Goal: Task Accomplishment & Management: Complete application form

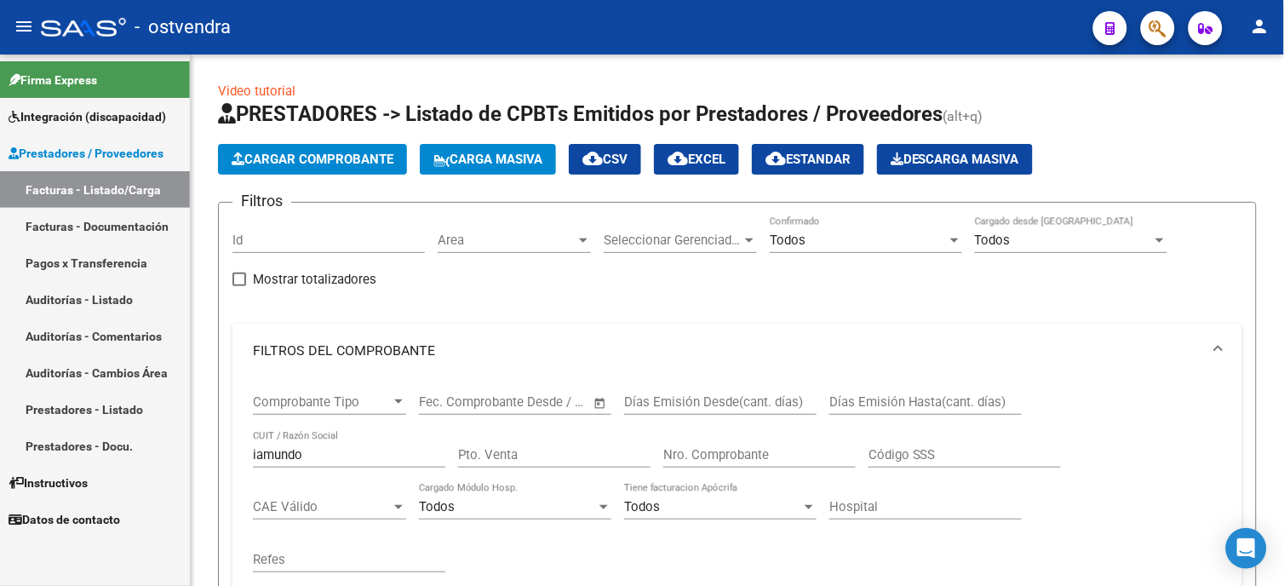
scroll to position [567, 0]
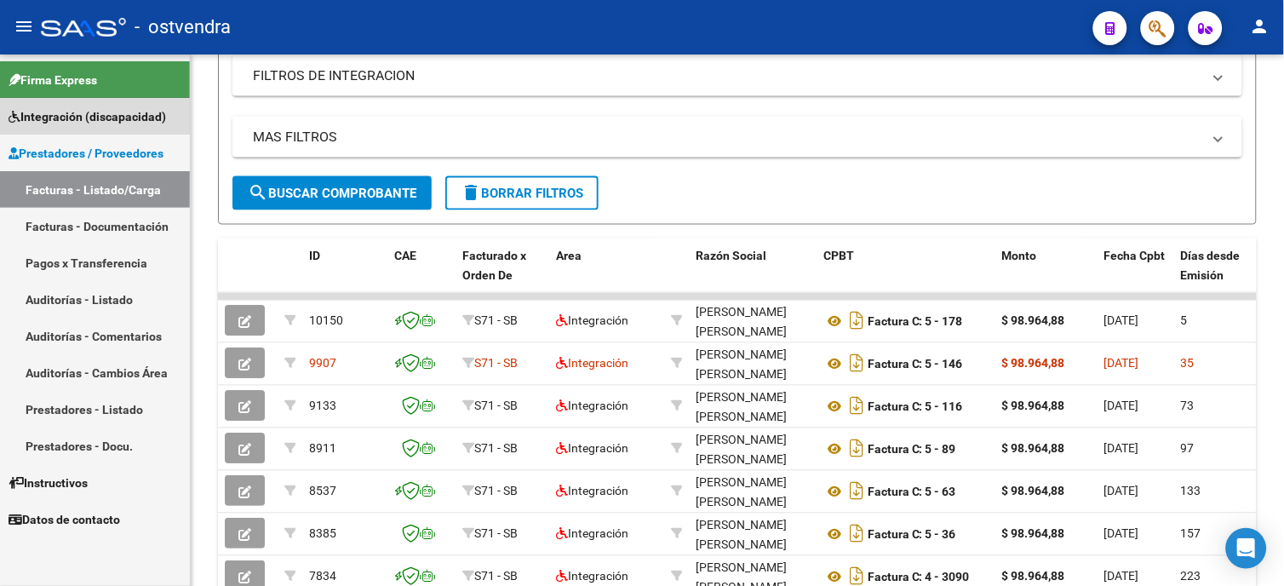
click at [108, 124] on span "Integración (discapacidad)" at bounding box center [88, 116] width 158 height 19
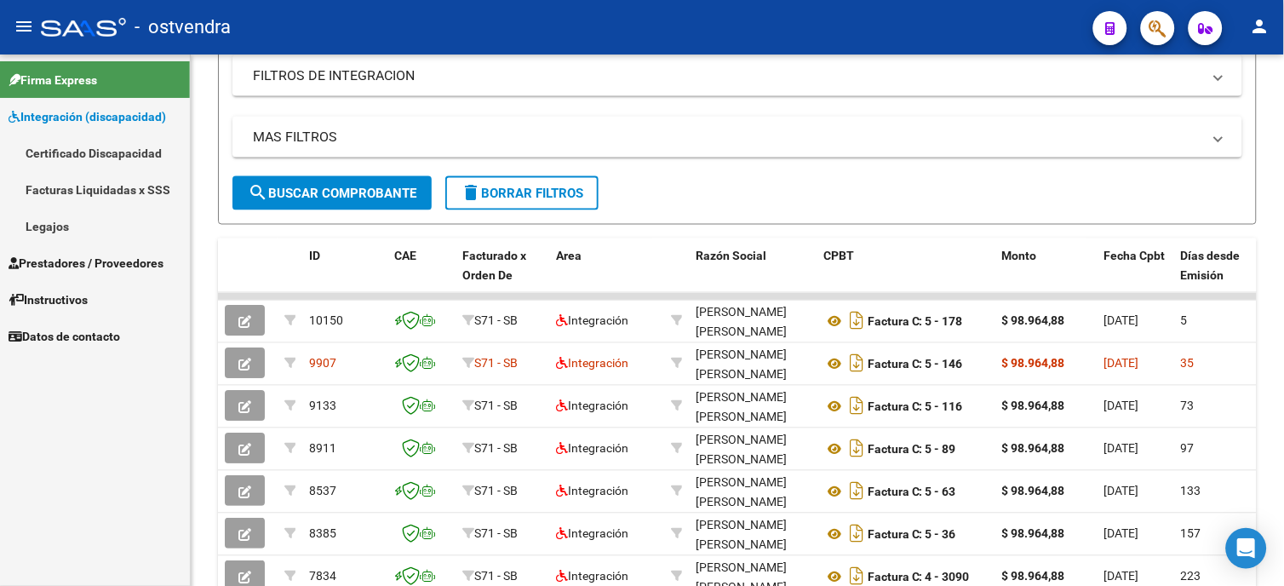
click at [97, 226] on link "Legajos" at bounding box center [95, 226] width 190 height 37
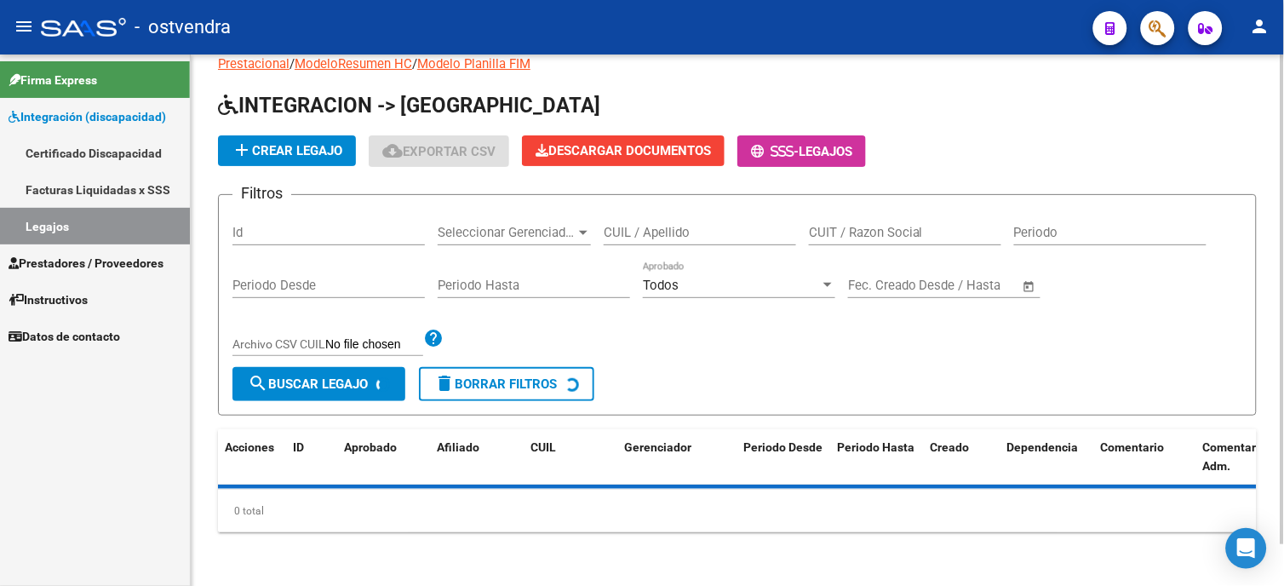
scroll to position [487, 0]
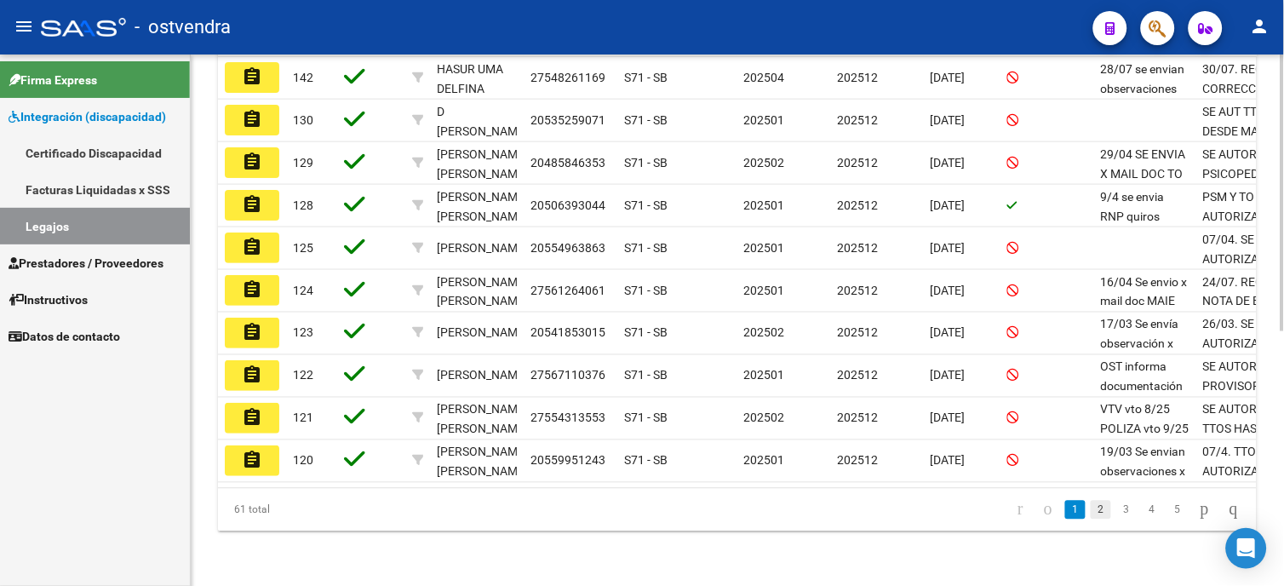
click at [1091, 514] on link "2" at bounding box center [1101, 510] width 20 height 19
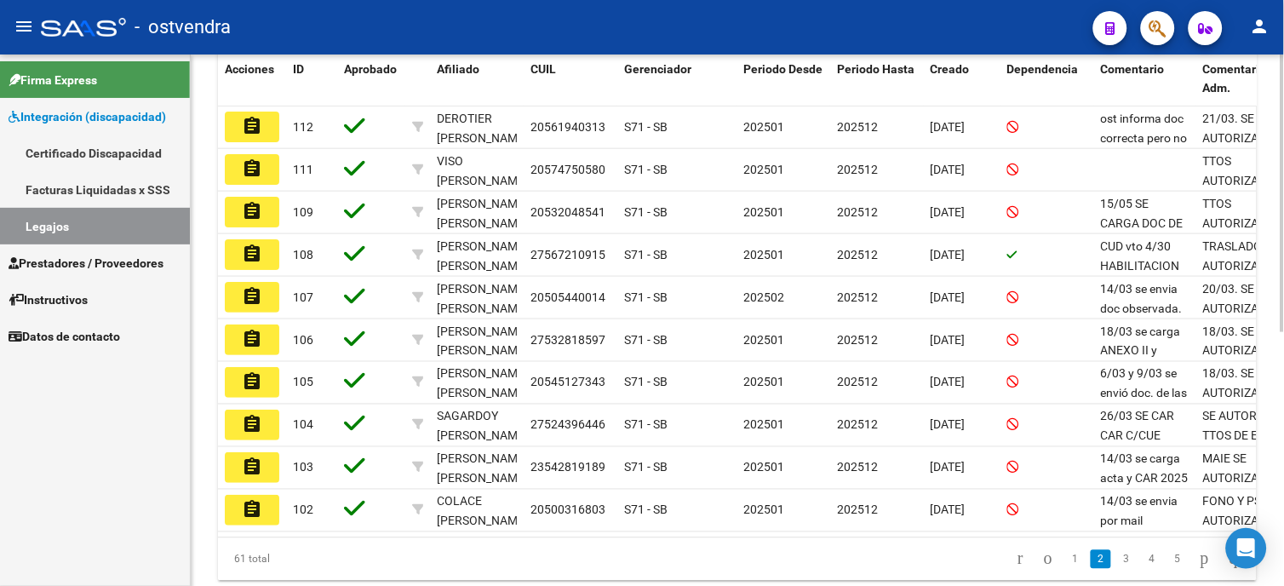
scroll to position [434, 0]
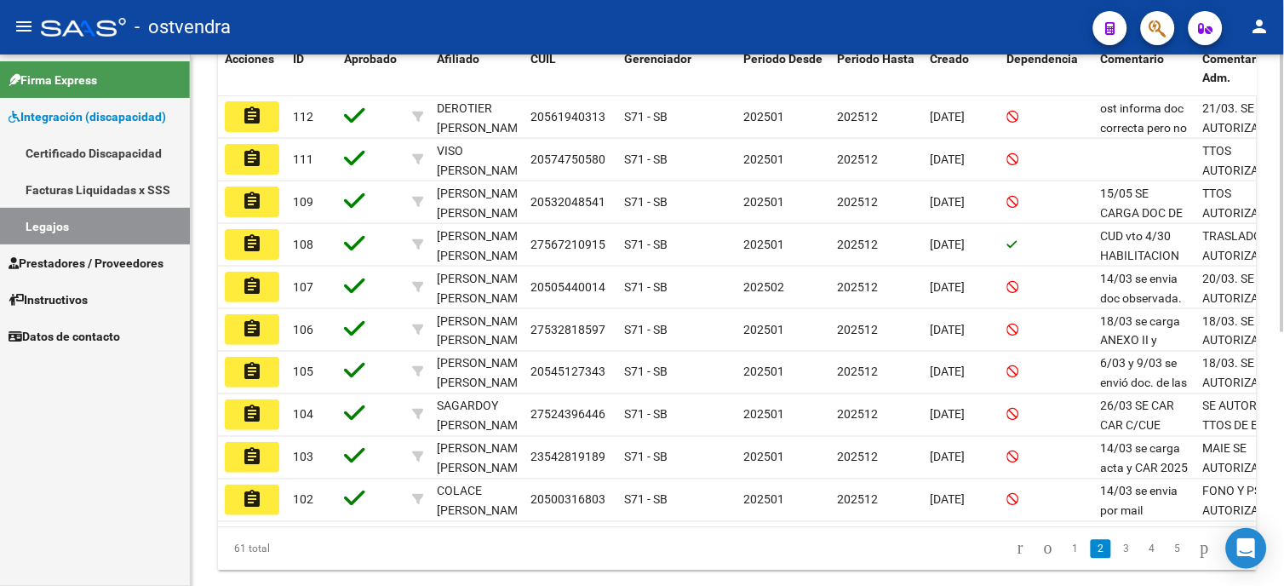
click at [1283, 397] on html "menu - ostvendra person Firma Express Integración (discapacidad) Certificado Di…" at bounding box center [642, 293] width 1284 height 586
click at [1116, 557] on link "3" at bounding box center [1126, 549] width 20 height 19
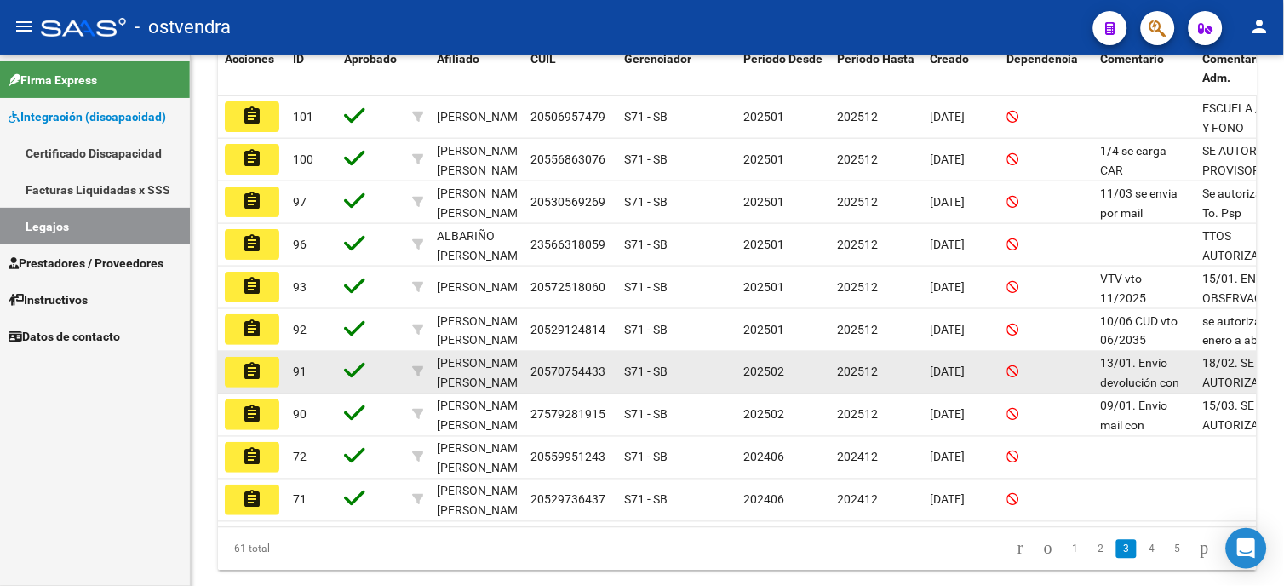
click at [251, 370] on mat-icon "assignment" at bounding box center [252, 371] width 20 height 20
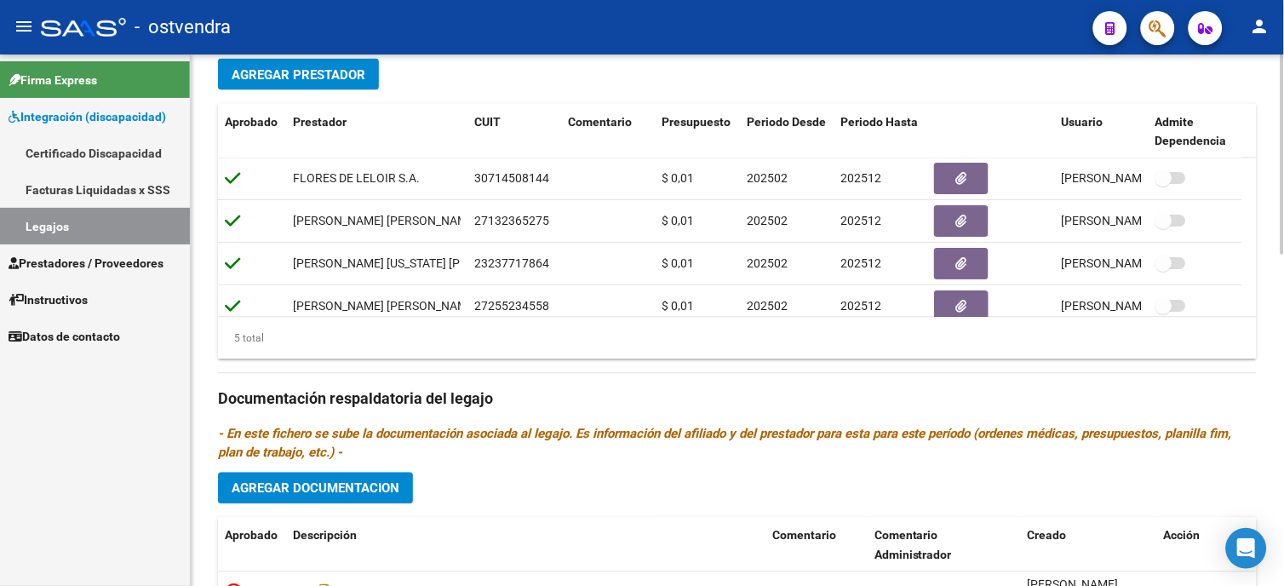
scroll to position [650, 0]
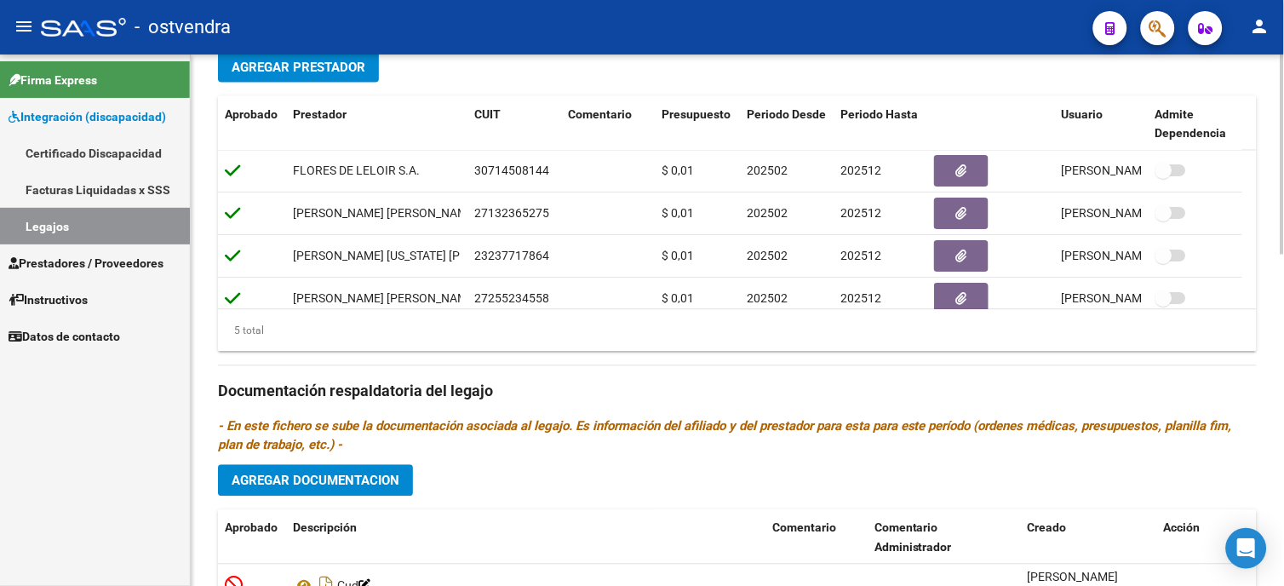
click at [1237, 471] on div "arrow_back Editar 91 save Guardar cambios Legajo de Integración Modelo Formular…" at bounding box center [740, 112] width 1098 height 1415
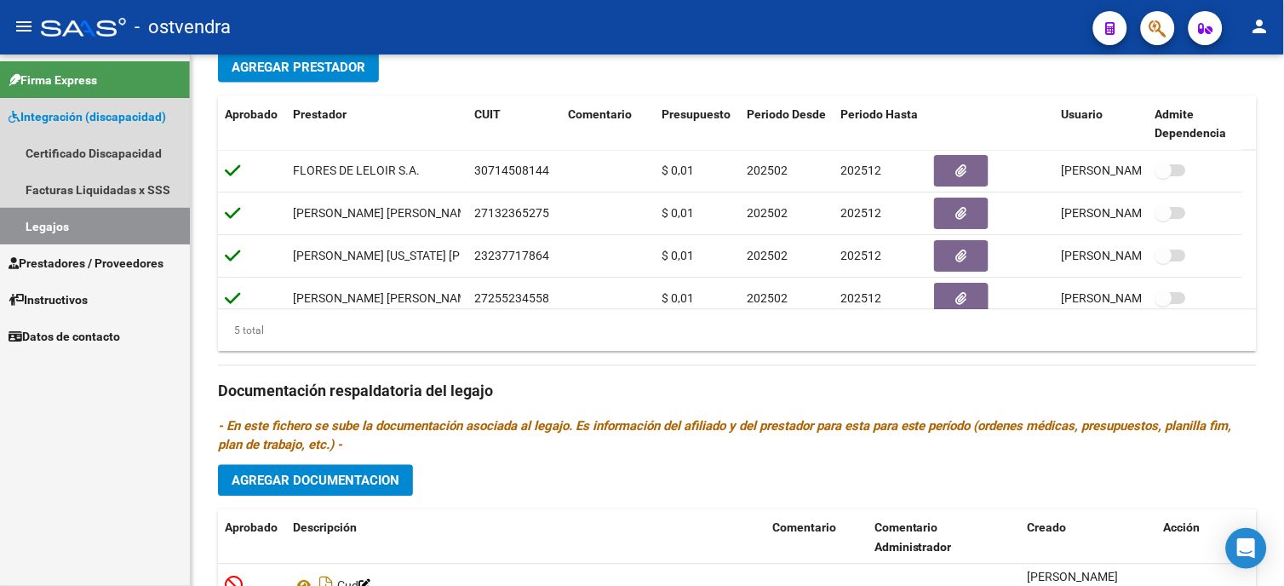
click at [123, 120] on span "Integración (discapacidad)" at bounding box center [88, 116] width 158 height 19
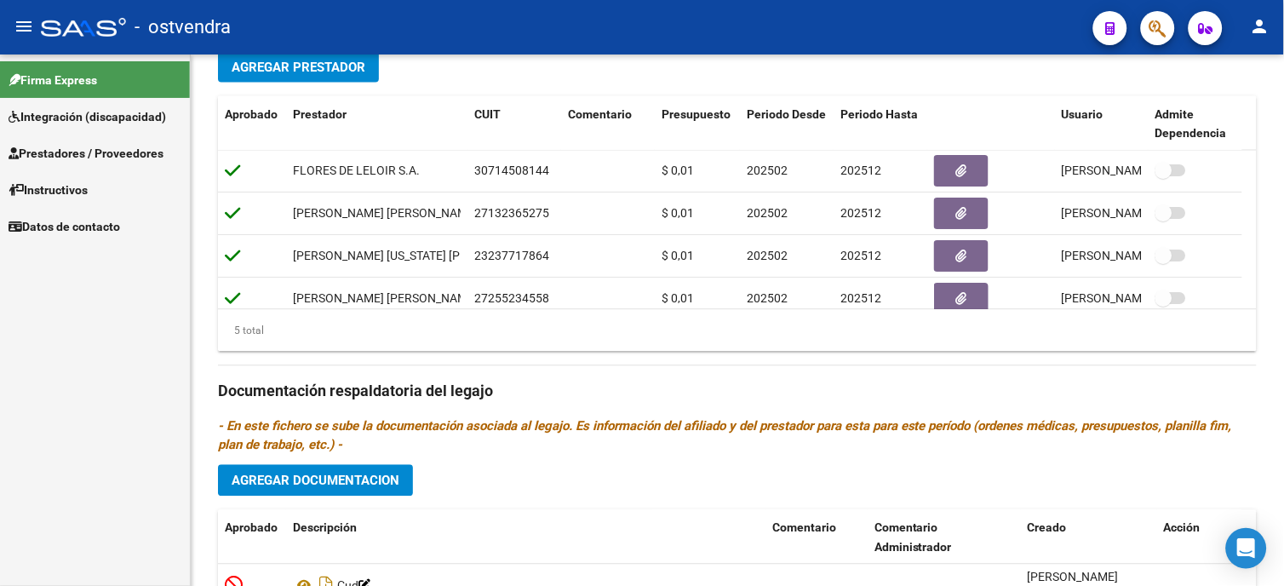
click at [129, 156] on span "Prestadores / Proveedores" at bounding box center [86, 153] width 155 height 19
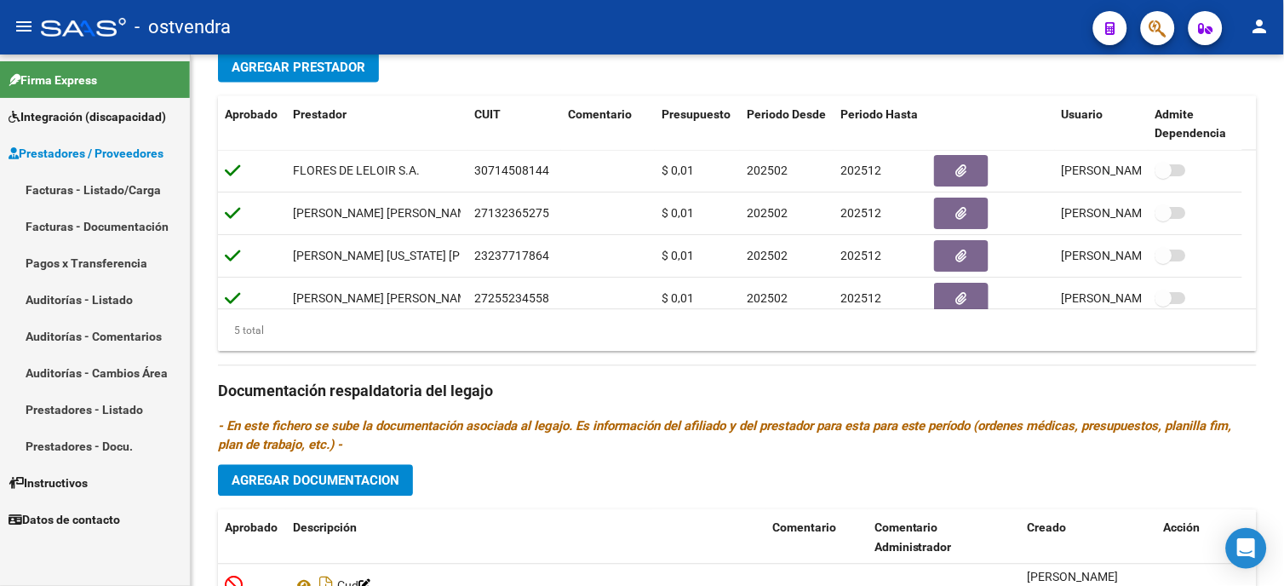
click at [134, 119] on span "Integración (discapacidad)" at bounding box center [88, 116] width 158 height 19
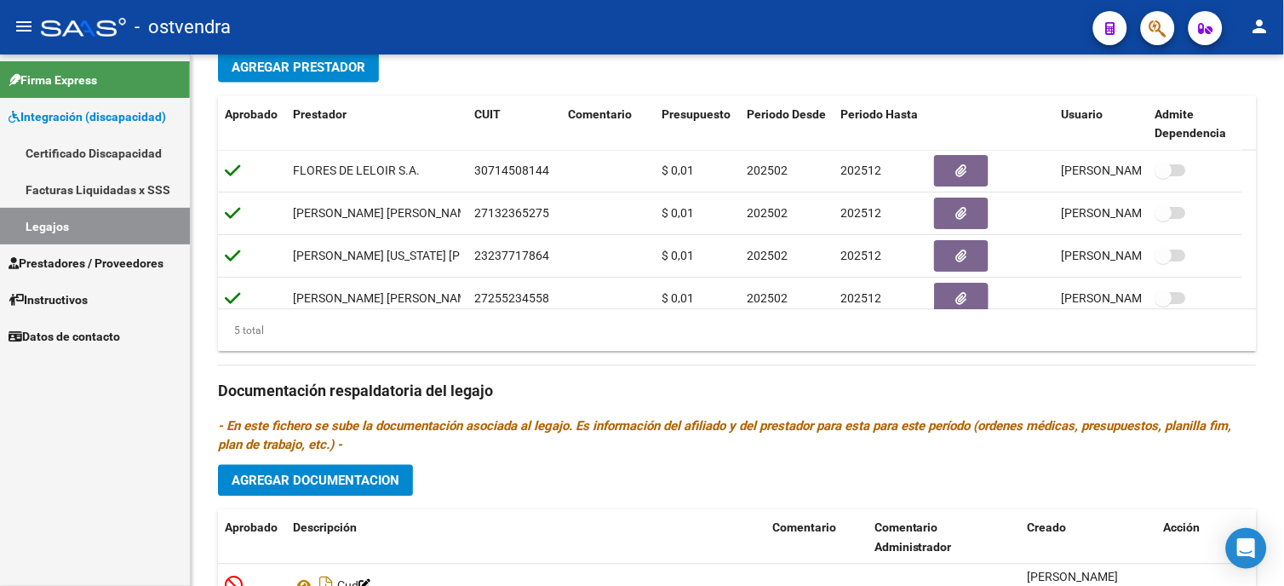
click at [108, 218] on link "Legajos" at bounding box center [95, 226] width 190 height 37
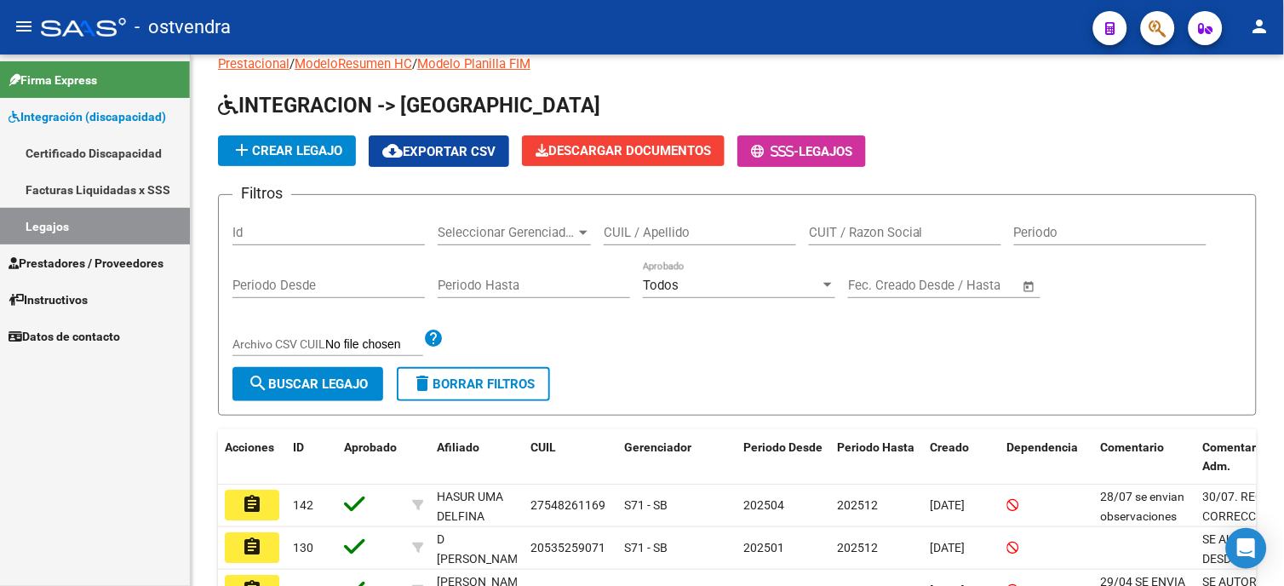
scroll to position [487, 0]
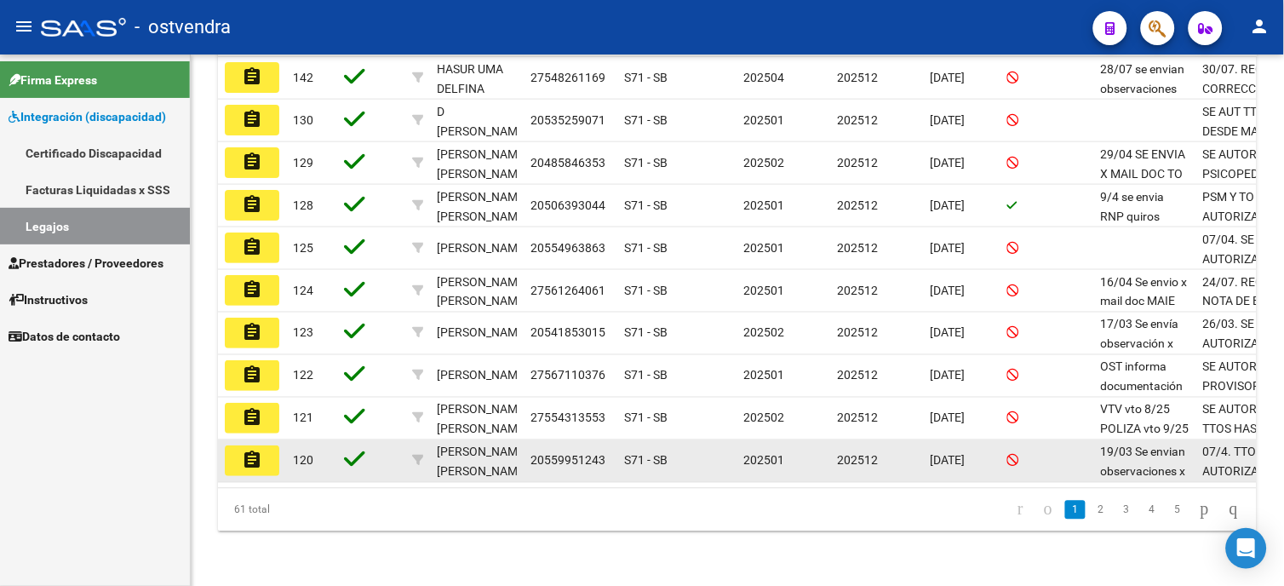
click at [270, 445] on button "assignment" at bounding box center [252, 460] width 54 height 31
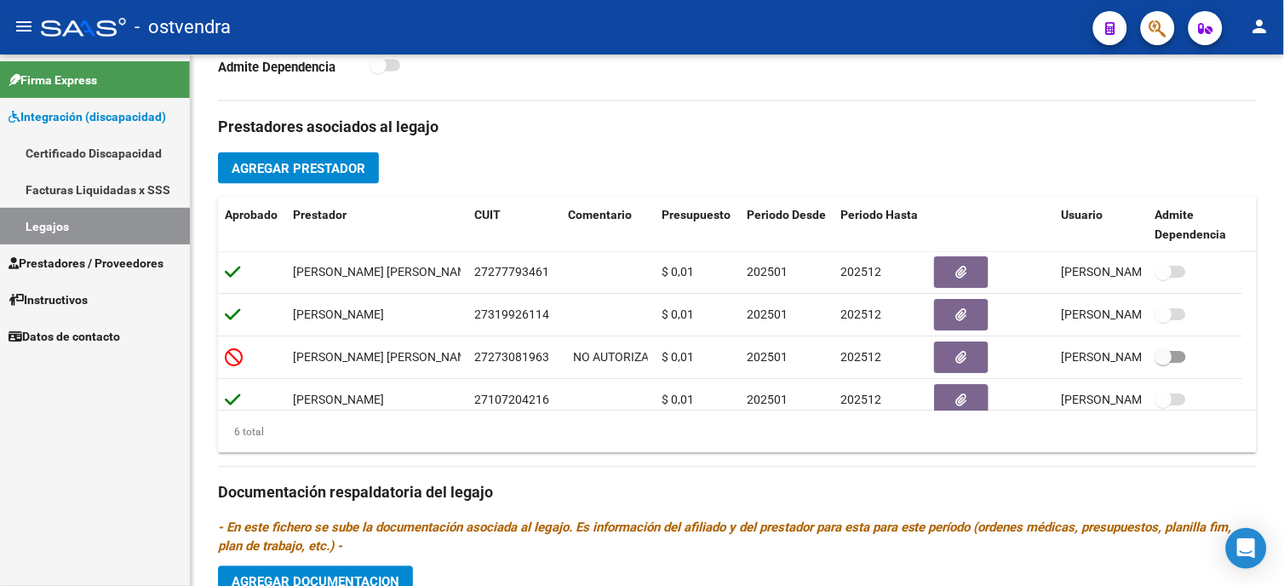
click at [129, 261] on span "Prestadores / Proveedores" at bounding box center [86, 263] width 155 height 19
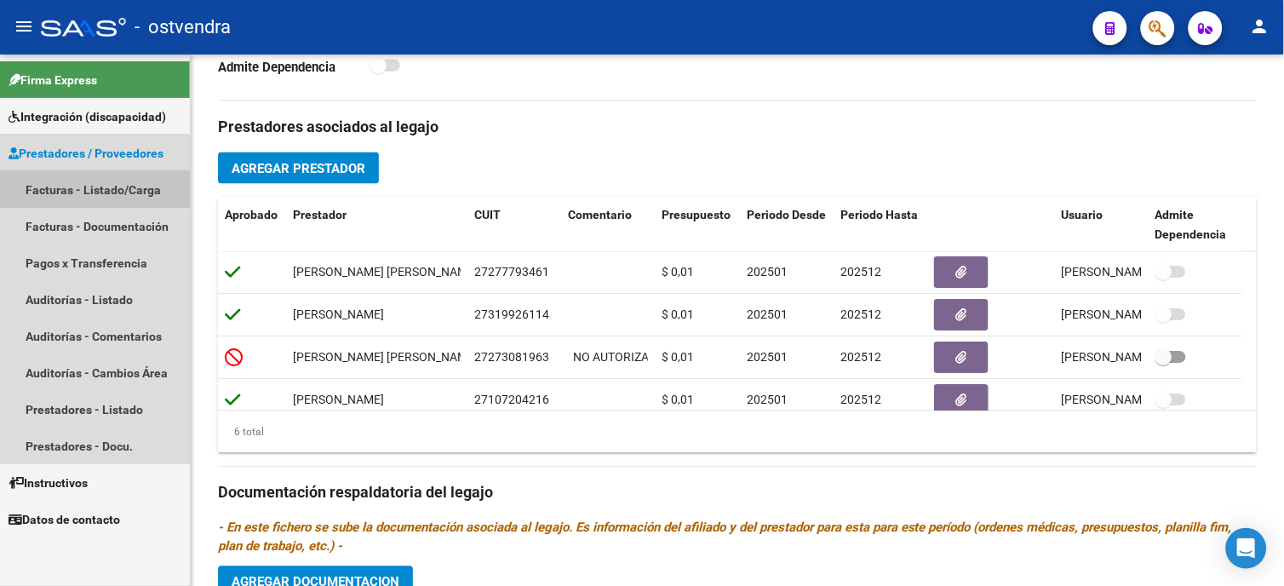
click at [137, 192] on link "Facturas - Listado/Carga" at bounding box center [95, 189] width 190 height 37
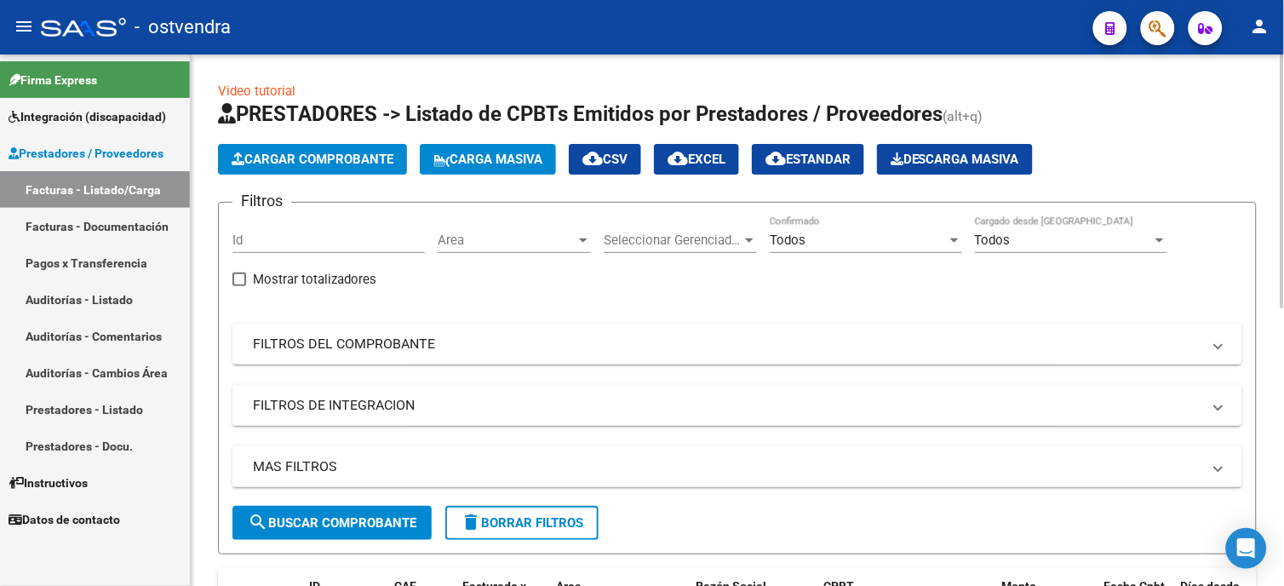
click at [878, 239] on div "Todos" at bounding box center [858, 239] width 177 height 15
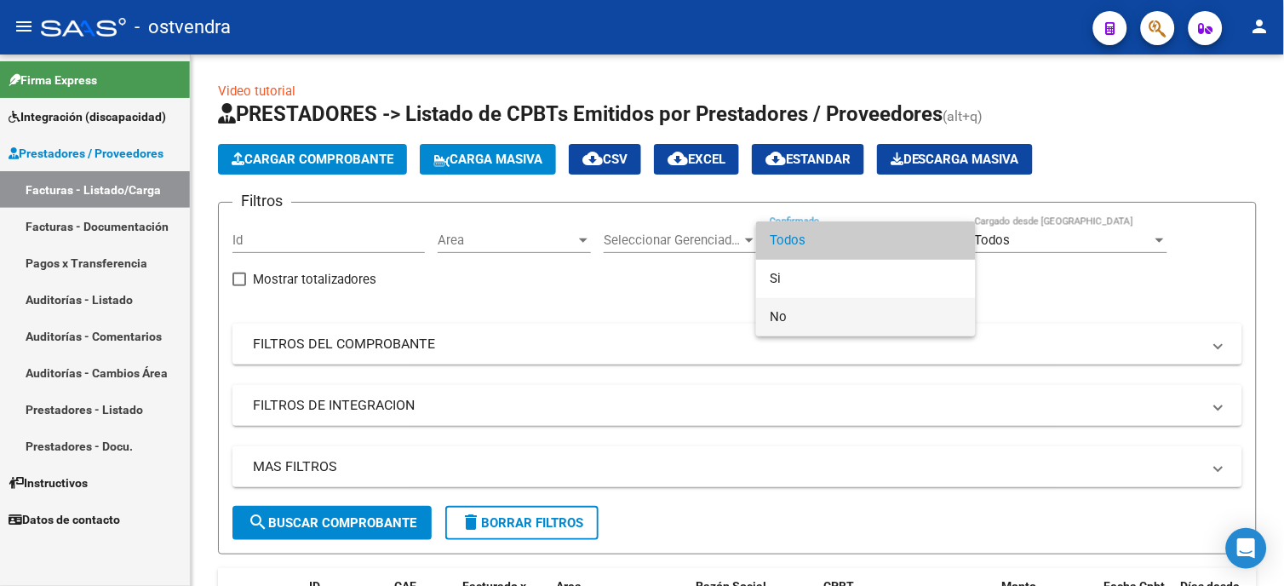
click at [856, 320] on span "No" at bounding box center [866, 317] width 192 height 38
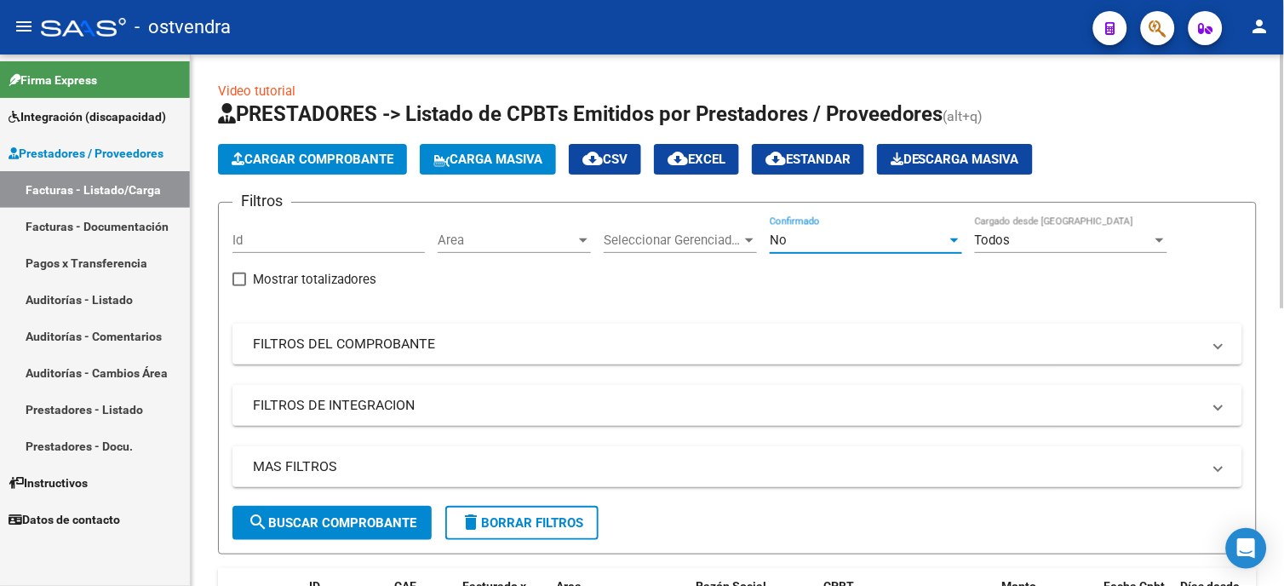
click at [356, 520] on span "search Buscar Comprobante" at bounding box center [332, 522] width 169 height 15
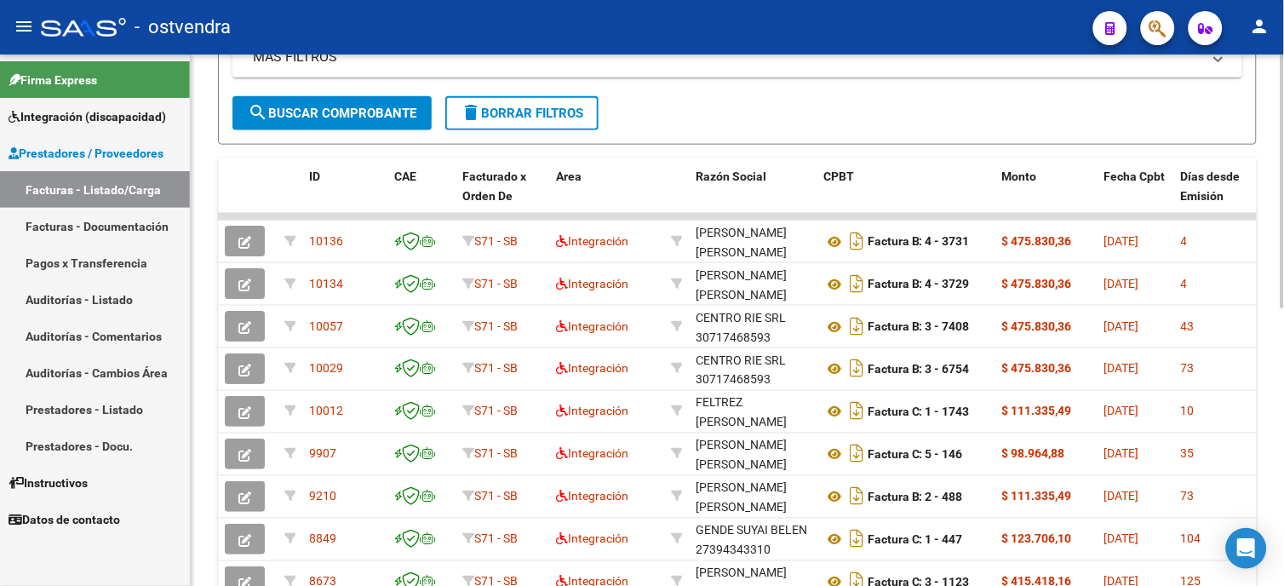
scroll to position [415, 0]
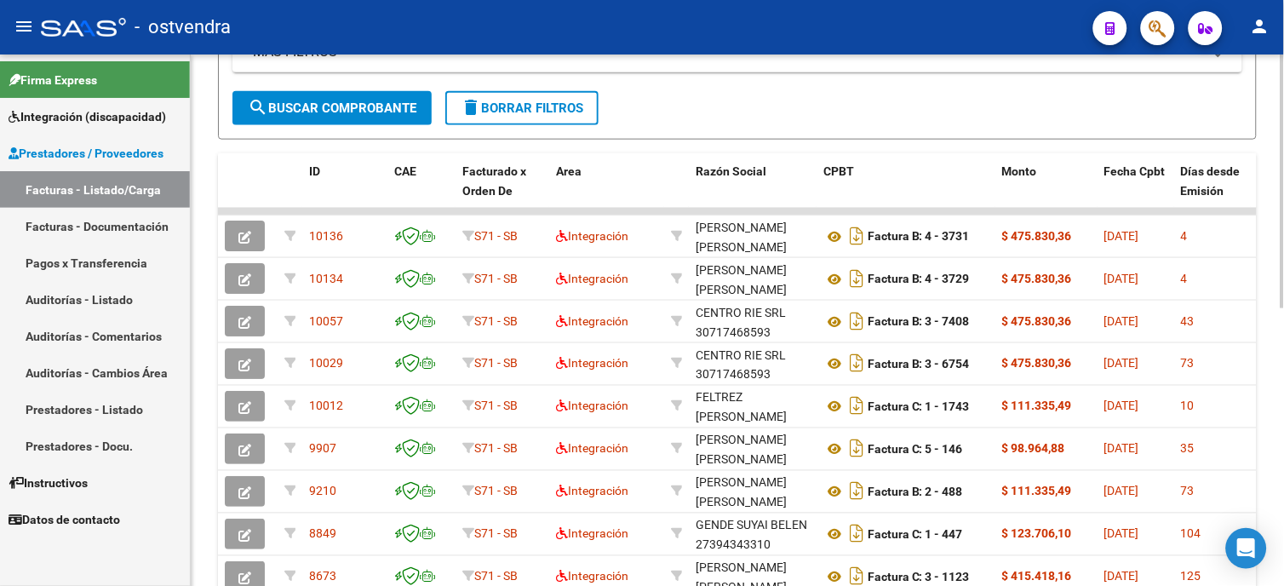
click at [1283, 352] on html "menu - ostvendra person Firma Express Integración (discapacidad) Certificado Di…" at bounding box center [642, 293] width 1284 height 586
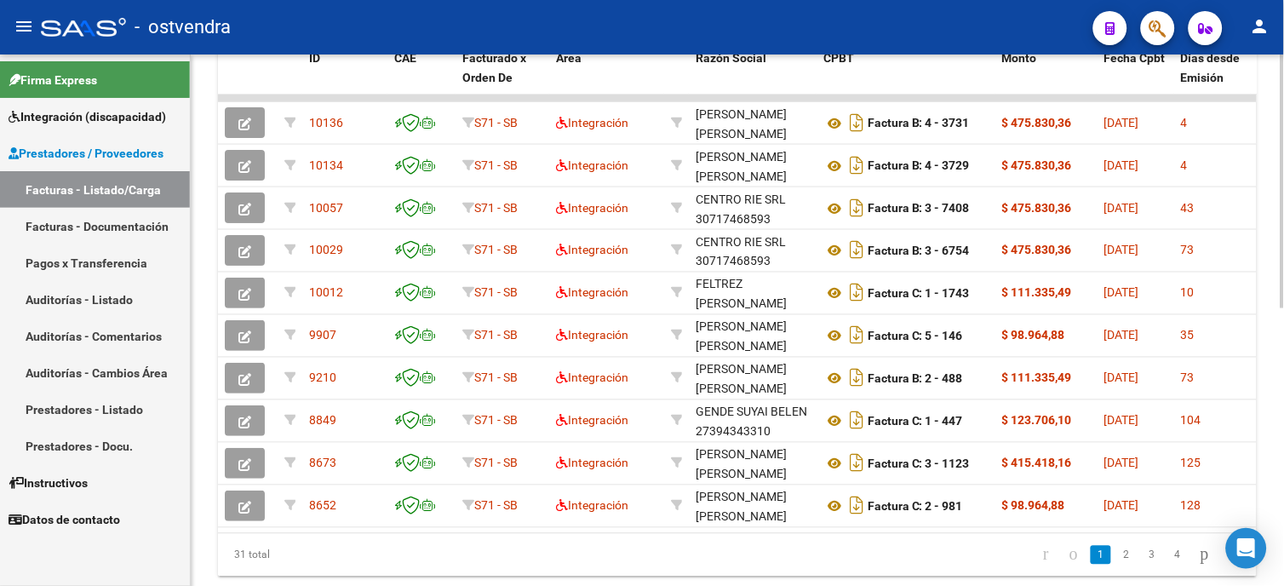
scroll to position [530, 0]
click at [1283, 396] on div at bounding box center [1283, 439] width 4 height 254
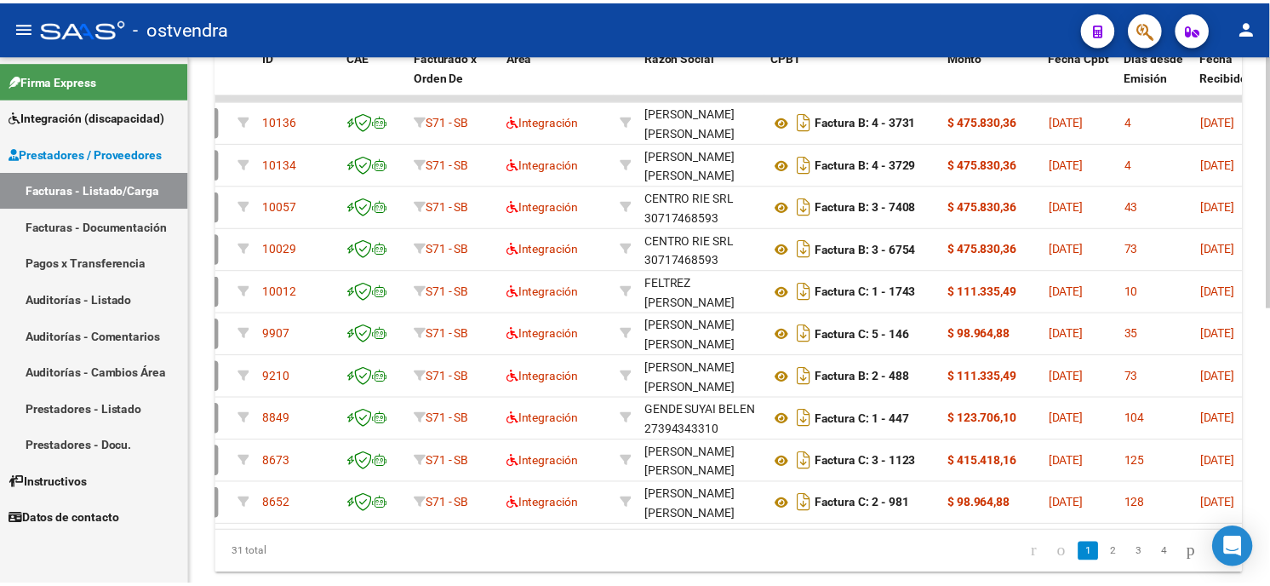
scroll to position [0, 0]
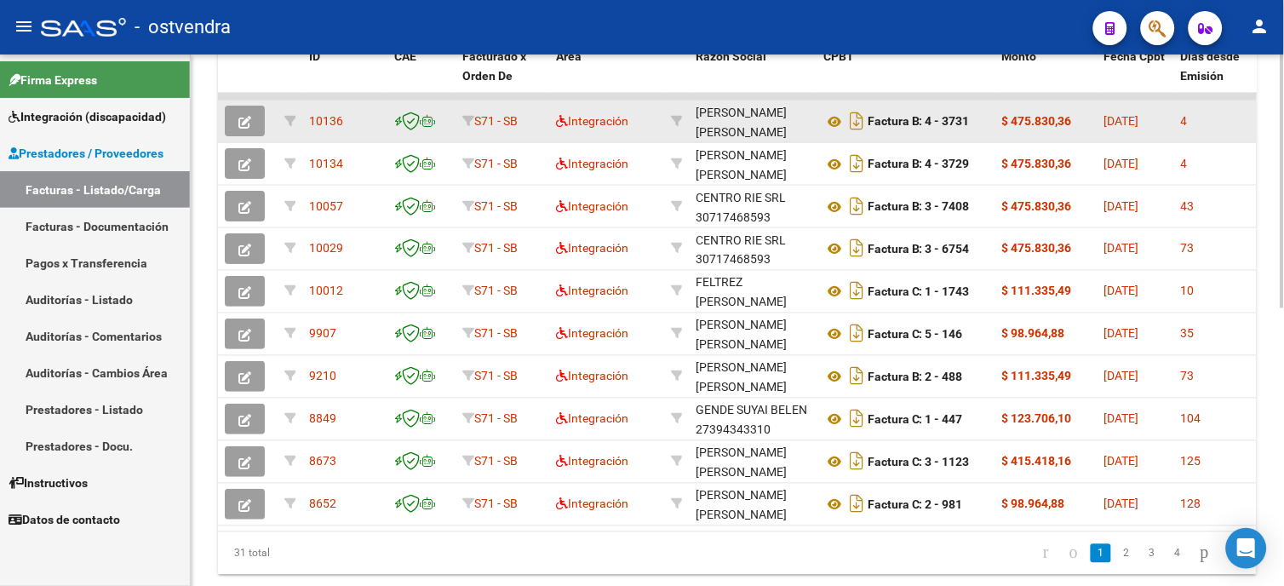
click at [241, 120] on icon "button" at bounding box center [244, 122] width 13 height 13
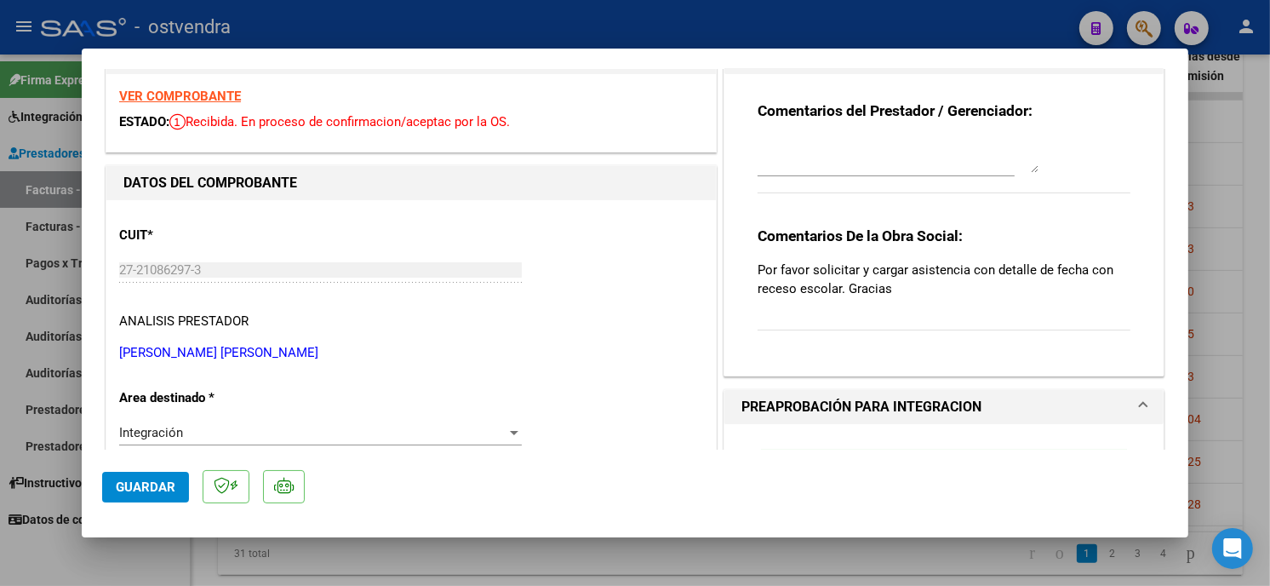
scroll to position [49, 0]
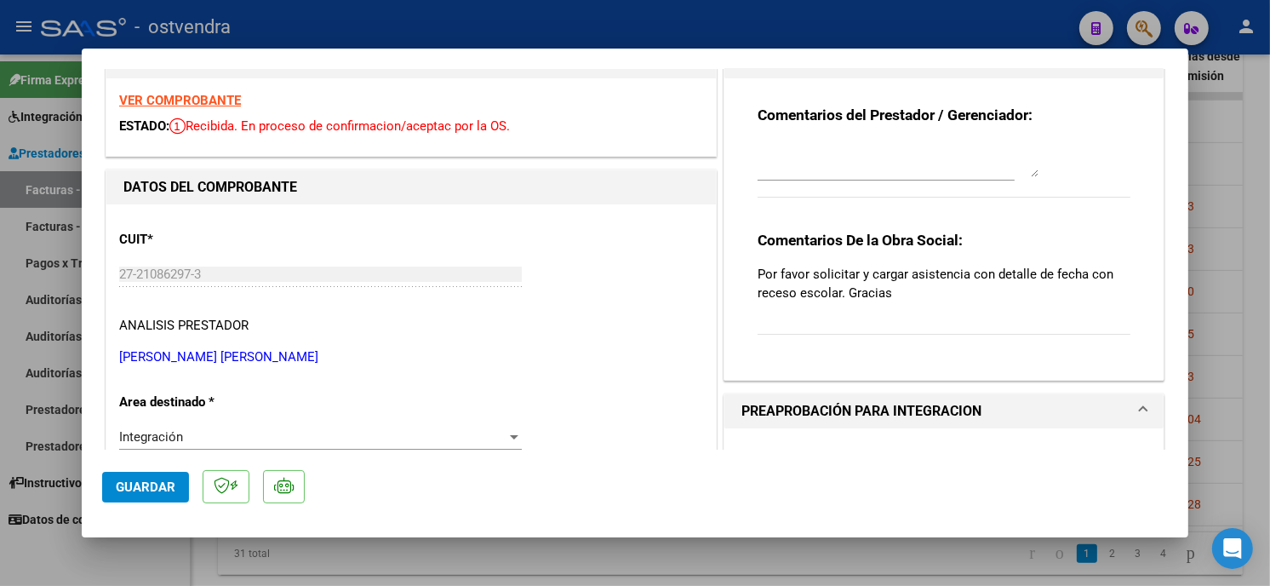
click at [852, 162] on textarea at bounding box center [898, 160] width 281 height 34
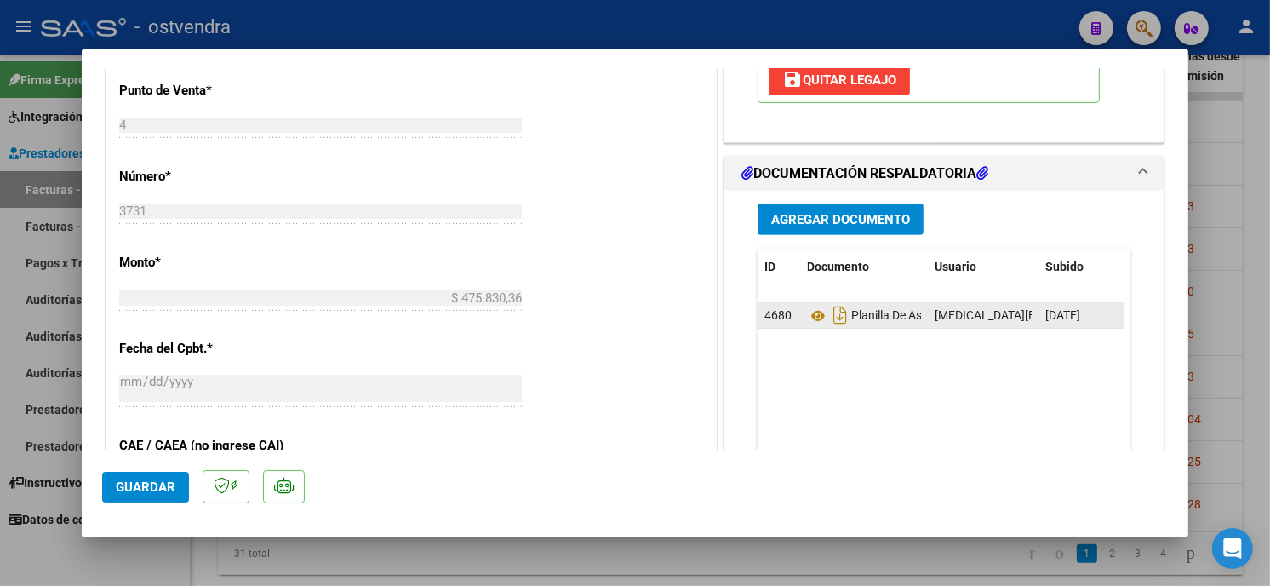
scroll to position [711, 0]
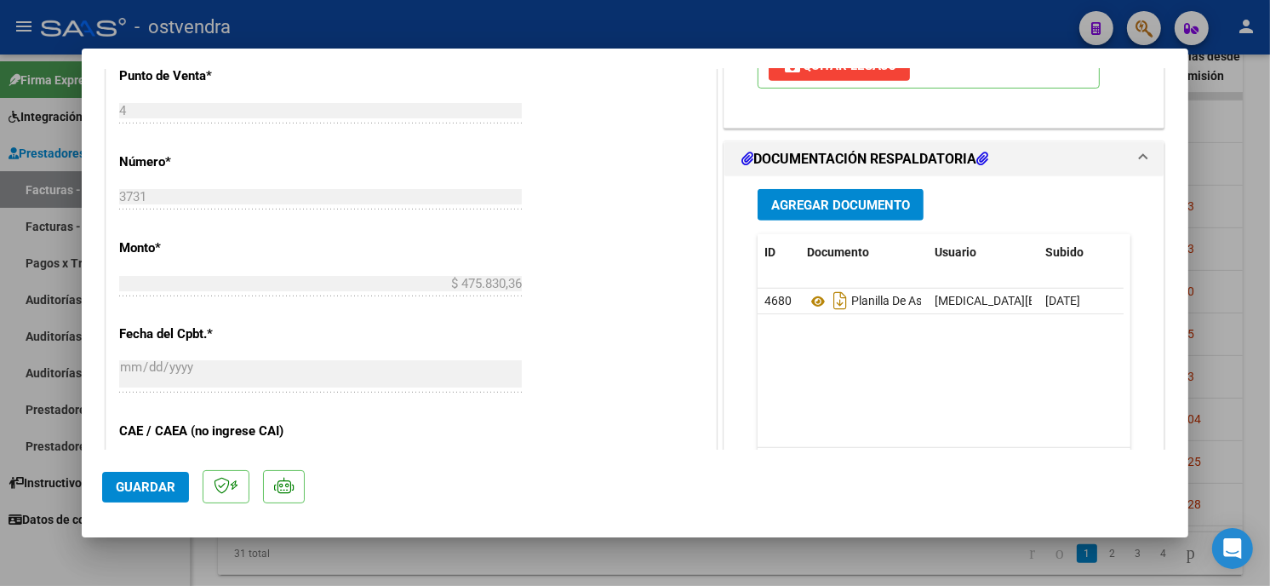
type textarea "13/08 se carga pa"
click at [858, 196] on button "Agregar Documento" at bounding box center [841, 205] width 166 height 32
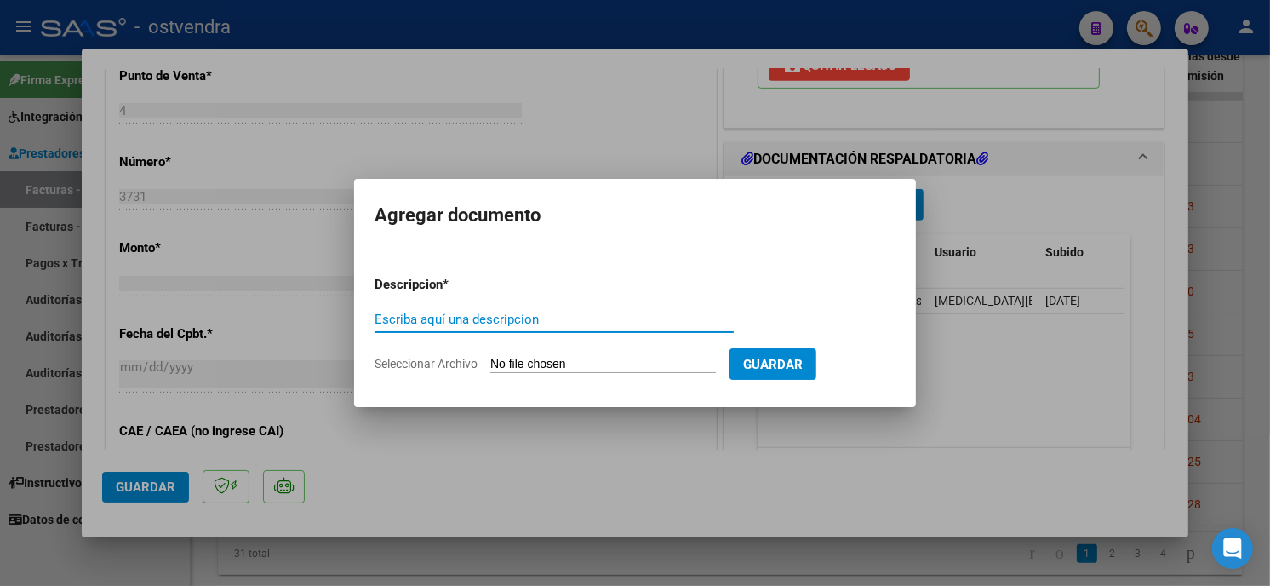
click at [599, 370] on input "Seleccionar Archivo" at bounding box center [603, 365] width 226 height 16
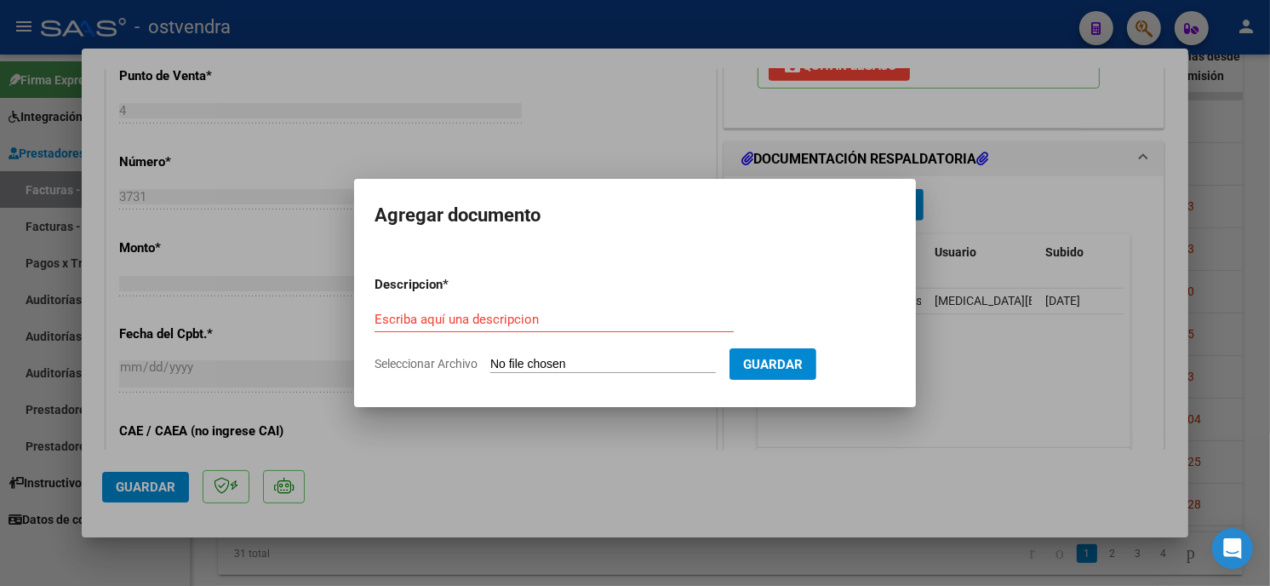
type input "C:\fakepath\ASISTENCIA B-4-3731.pdf"
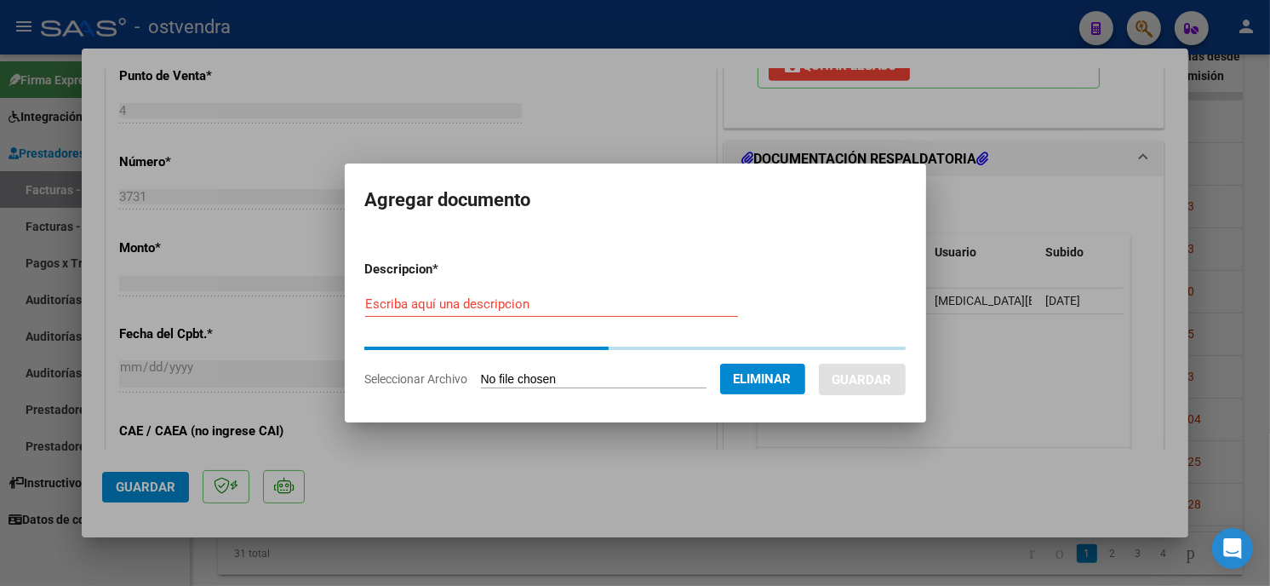
click at [530, 305] on input "Escriba aquí una descripcion" at bounding box center [551, 303] width 373 height 15
type input "PLANILLA DE ASISTENCIA"
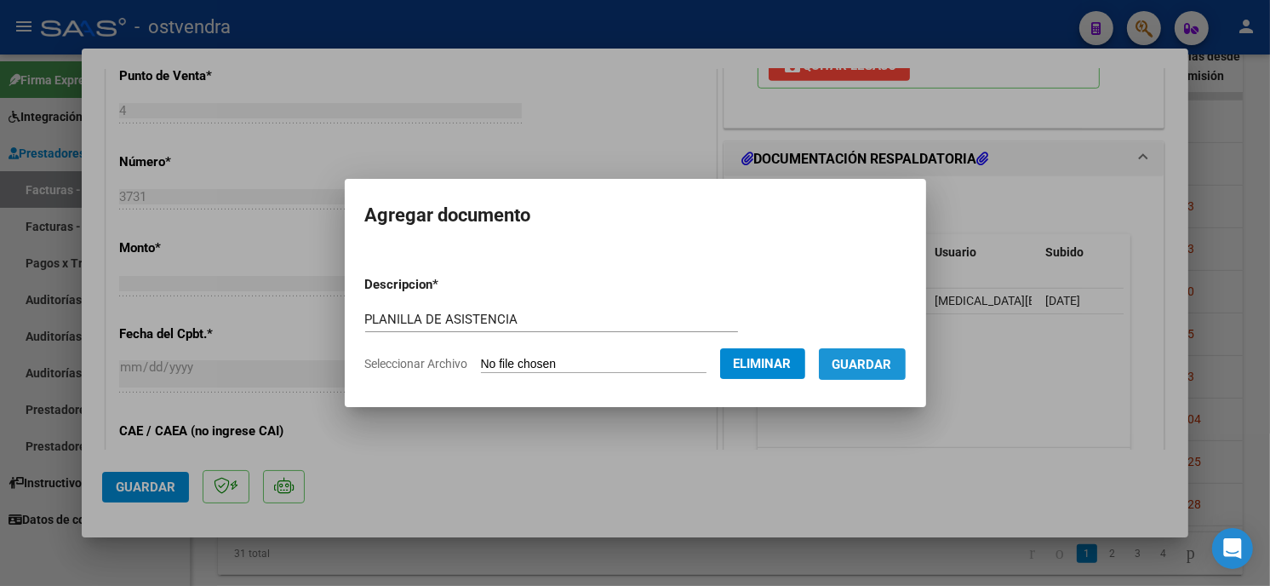
click at [884, 370] on span "Guardar" at bounding box center [863, 364] width 60 height 15
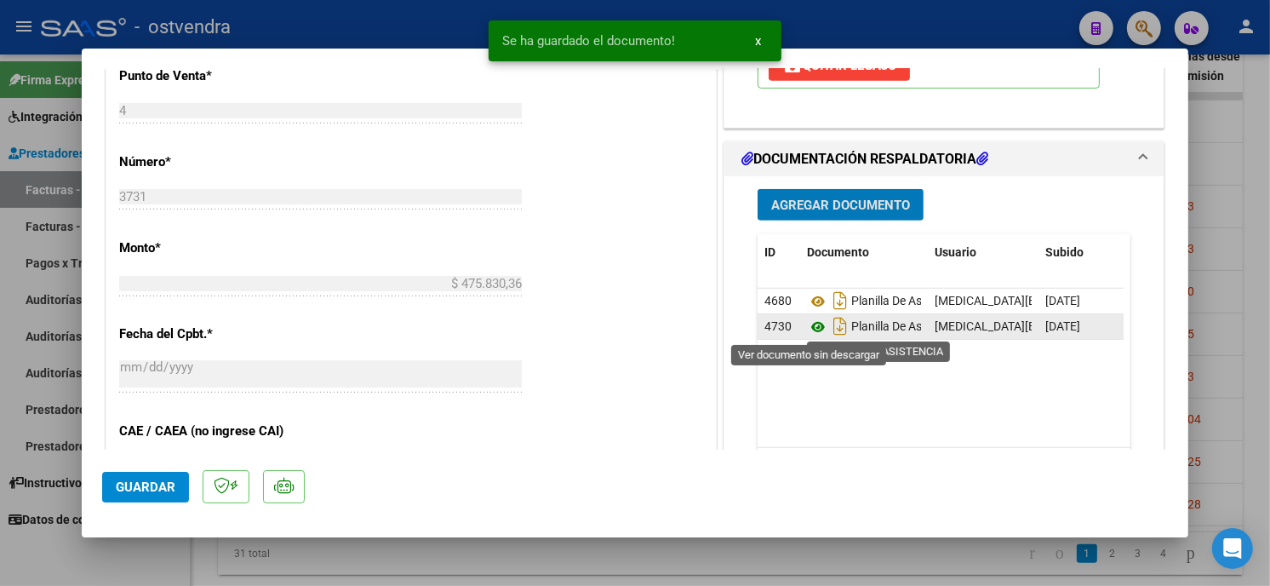
click at [807, 330] on icon at bounding box center [818, 327] width 22 height 20
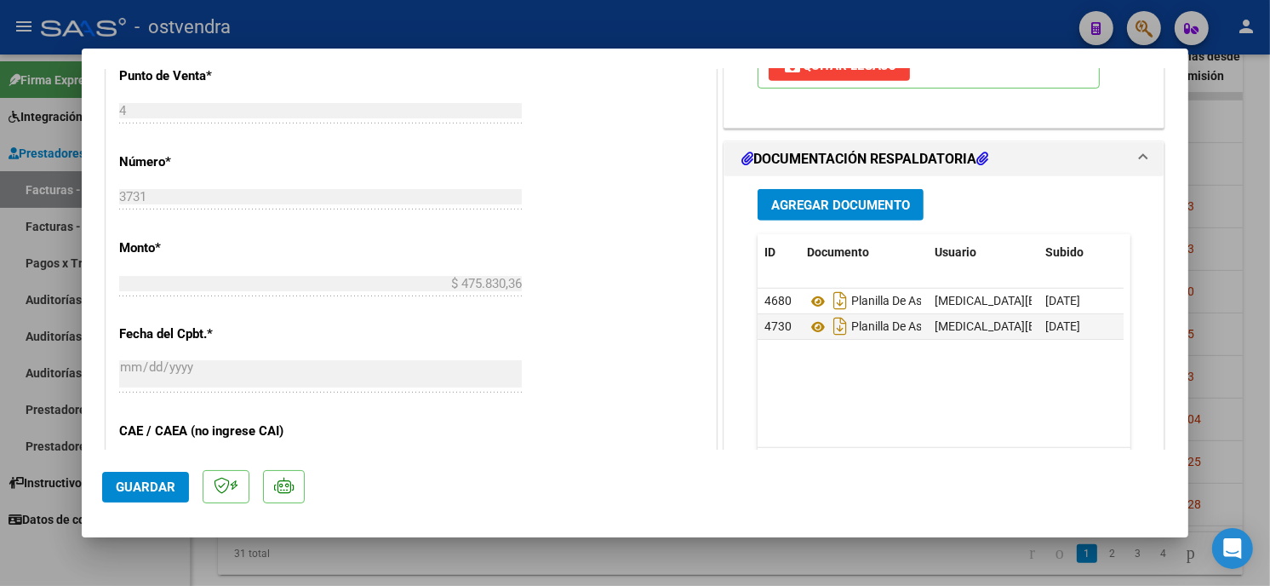
click at [157, 494] on span "Guardar" at bounding box center [146, 486] width 60 height 15
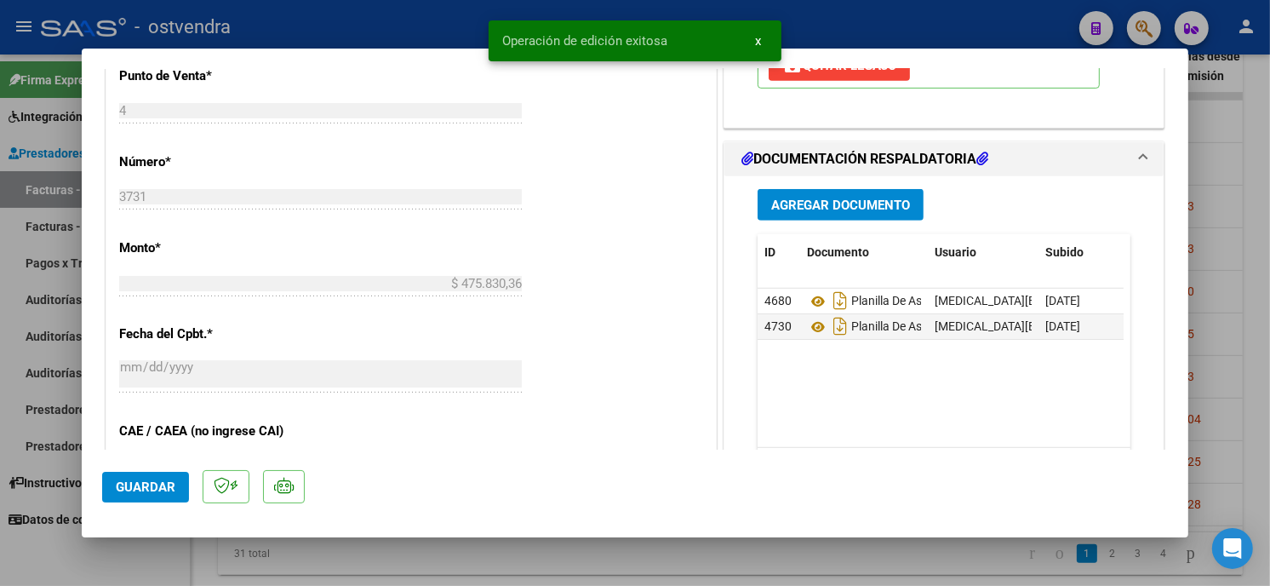
click at [336, 26] on div at bounding box center [635, 293] width 1270 height 586
type input "$ 0,00"
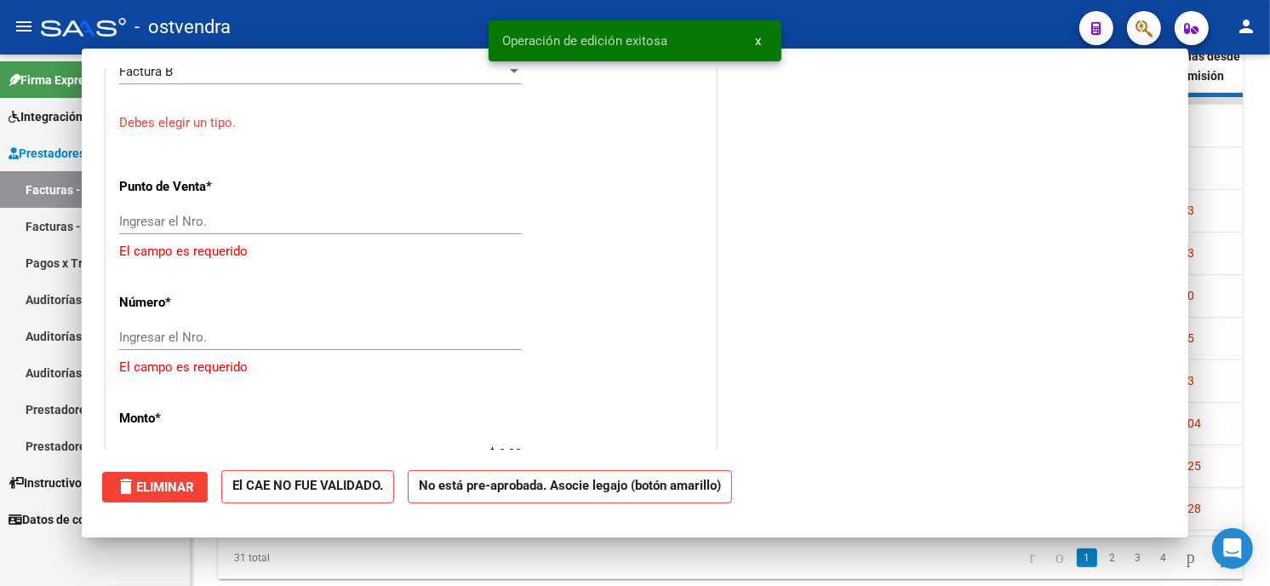
scroll to position [822, 0]
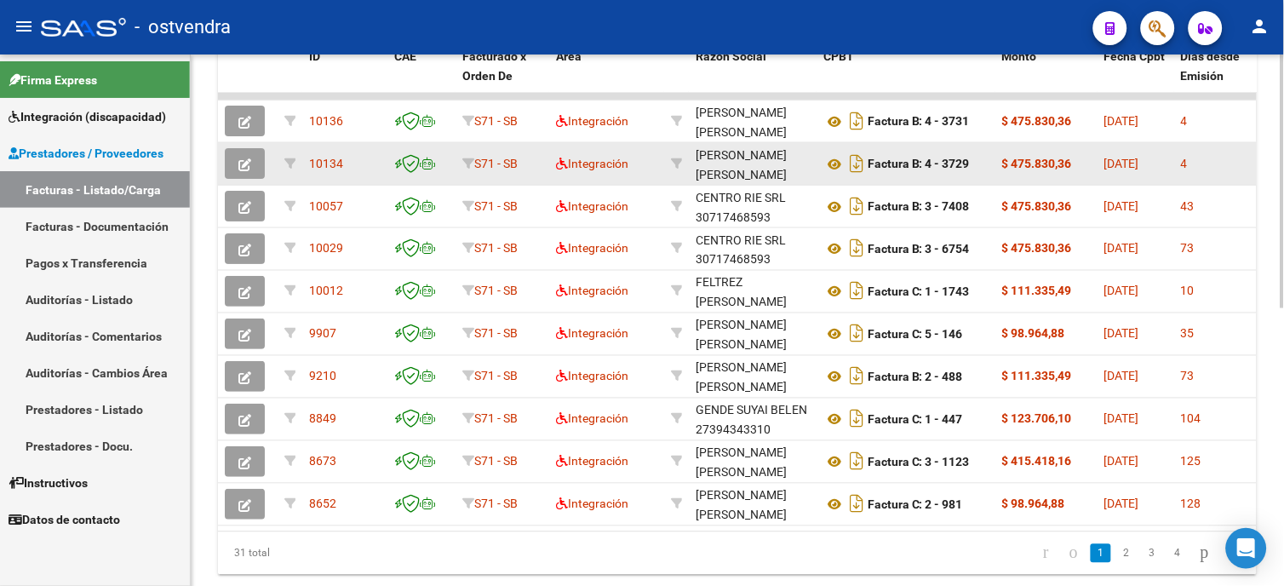
click at [234, 163] on button "button" at bounding box center [245, 163] width 40 height 31
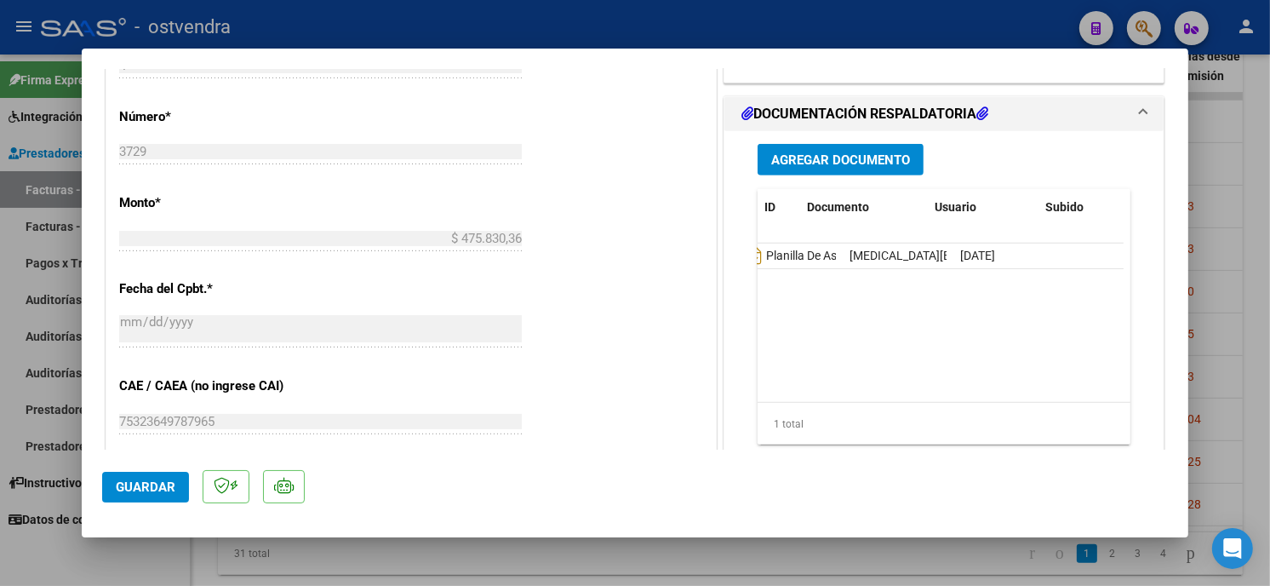
scroll to position [0, 0]
click at [880, 158] on span "Agregar Documento" at bounding box center [840, 159] width 139 height 15
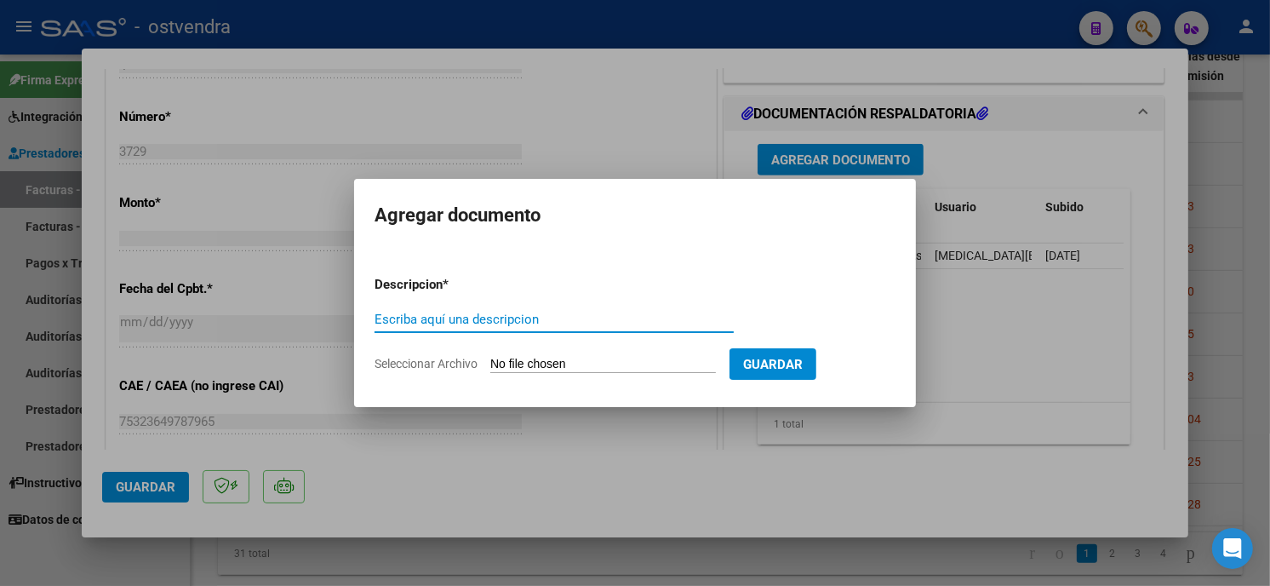
click at [542, 364] on input "Seleccionar Archivo" at bounding box center [603, 365] width 226 height 16
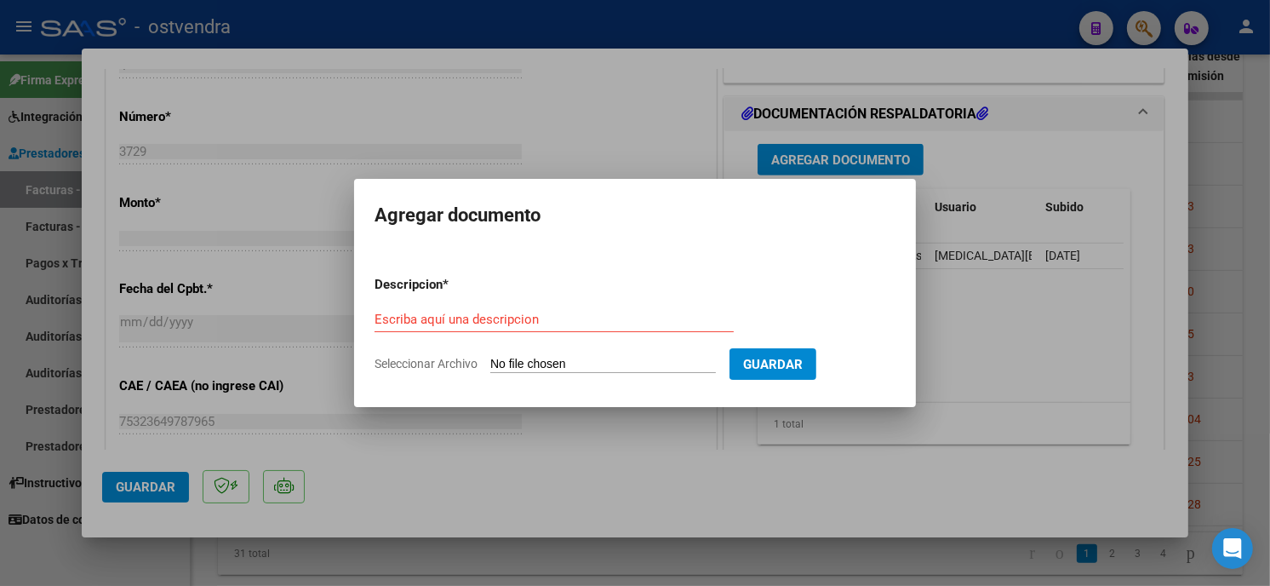
type input "C:\fakepath\ASISTENCIA B-4-3729.pdf"
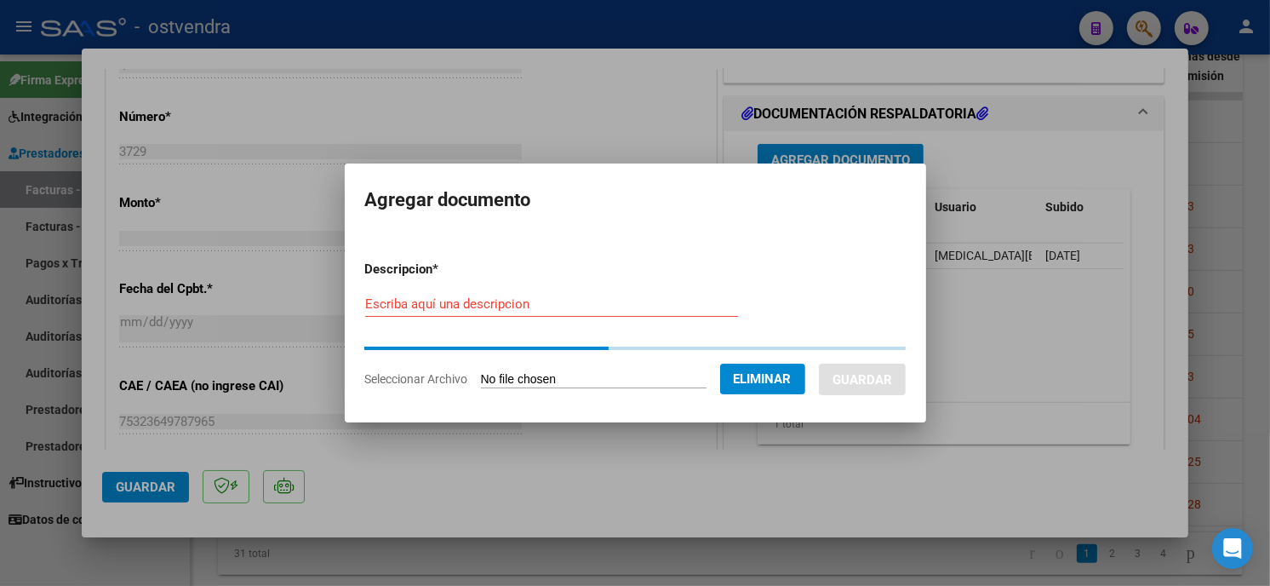
click at [575, 310] on input "Escriba aquí una descripcion" at bounding box center [551, 303] width 373 height 15
type input "PLANILLA DE ASISTENCIA"
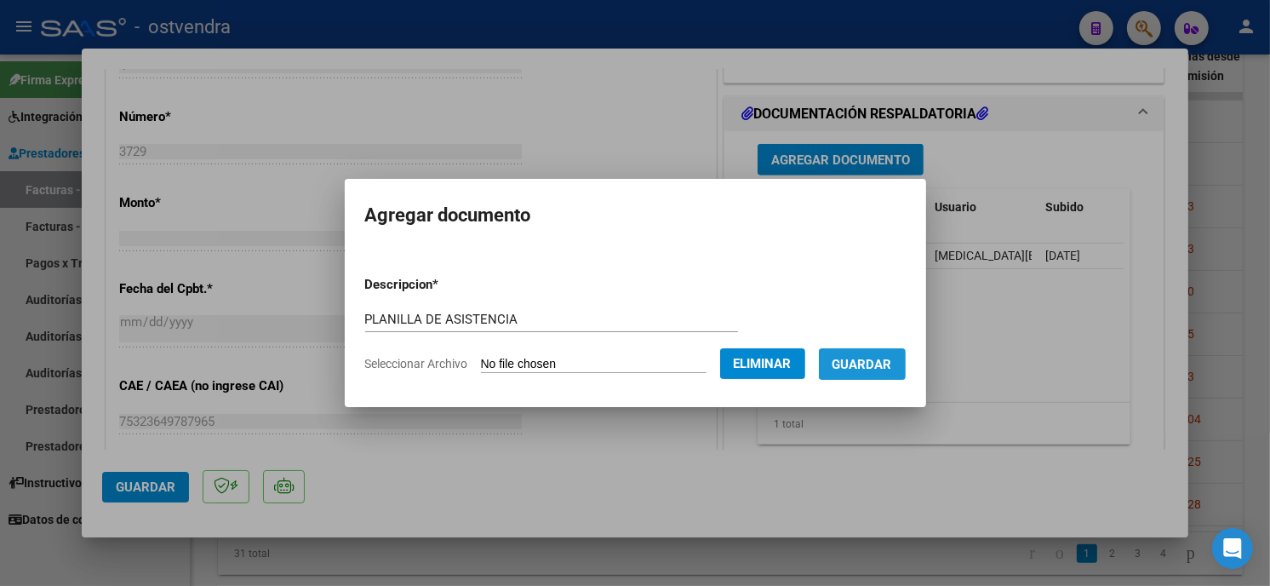
click at [866, 378] on button "Guardar" at bounding box center [862, 364] width 87 height 32
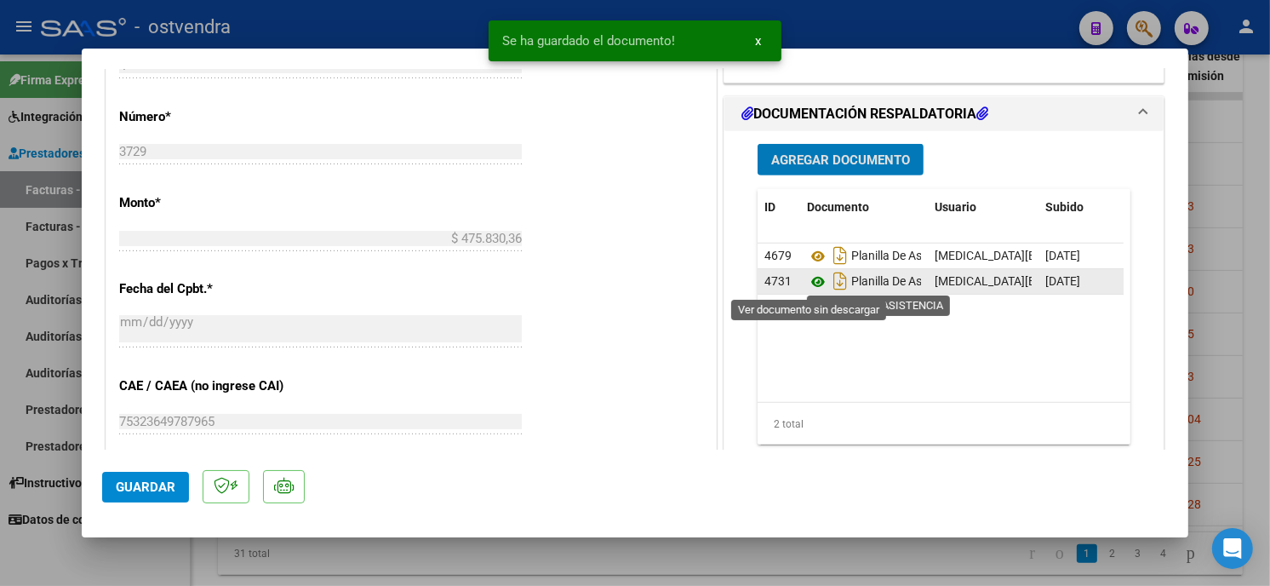
click at [811, 281] on icon at bounding box center [818, 282] width 22 height 20
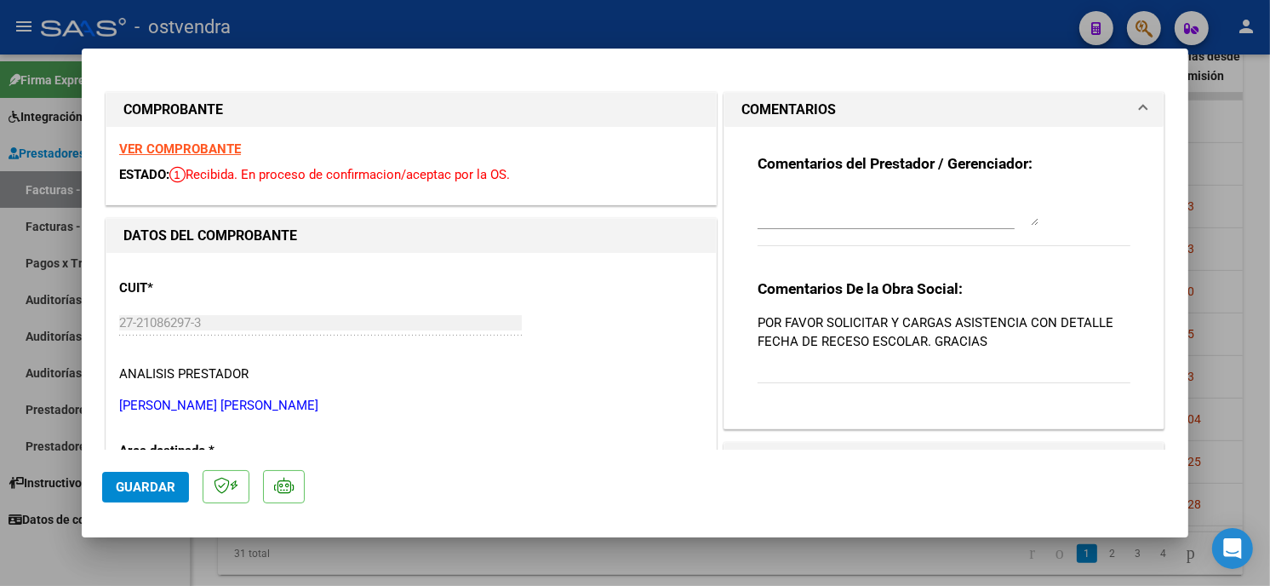
click at [844, 206] on textarea at bounding box center [898, 209] width 281 height 34
type textarea "13/08 se carga pa"
click at [167, 492] on span "Guardar" at bounding box center [146, 486] width 60 height 15
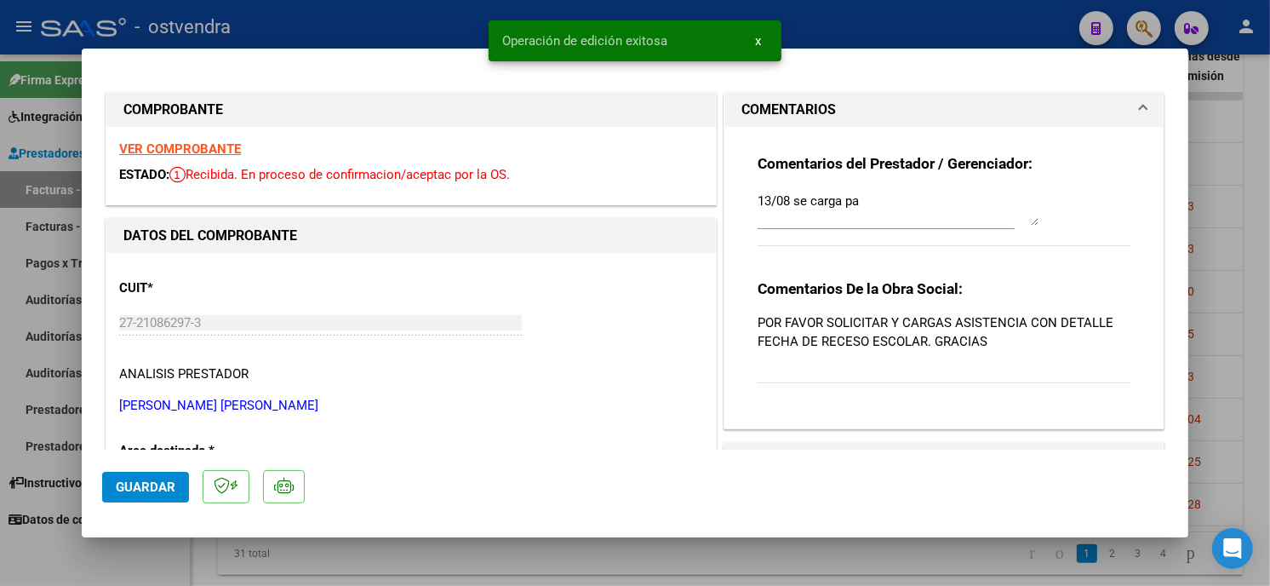
click at [415, 29] on div at bounding box center [635, 293] width 1270 height 586
type input "$ 0,00"
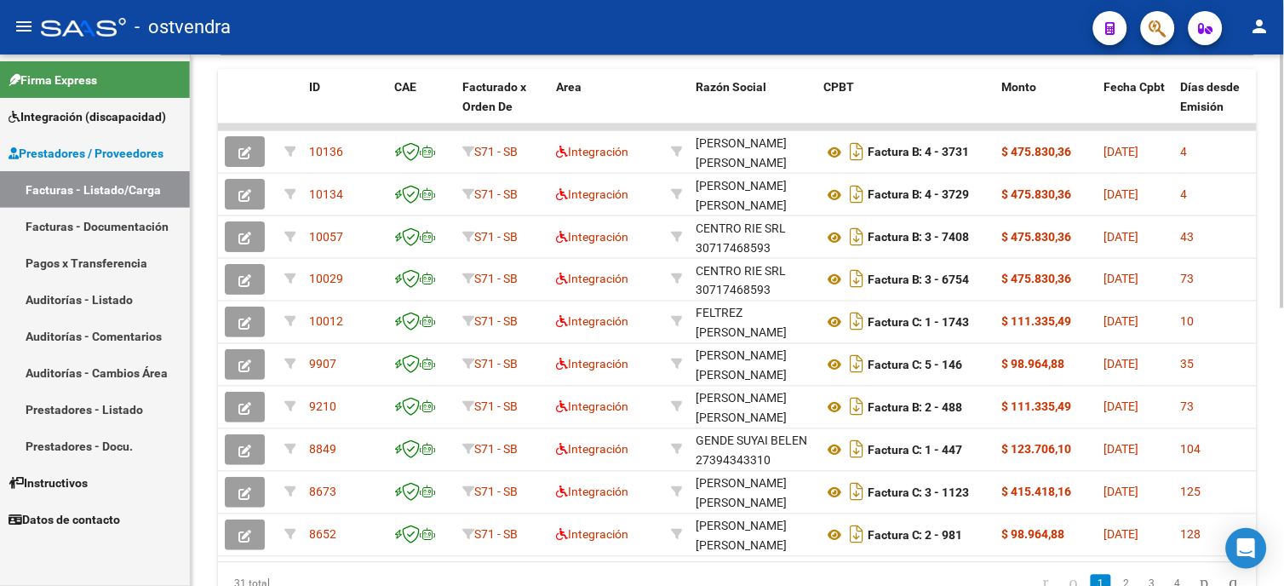
scroll to position [501, 0]
click at [1283, 381] on html "menu - ostvendra person Firma Express Integración (discapacidad) Certificado Di…" at bounding box center [642, 293] width 1284 height 586
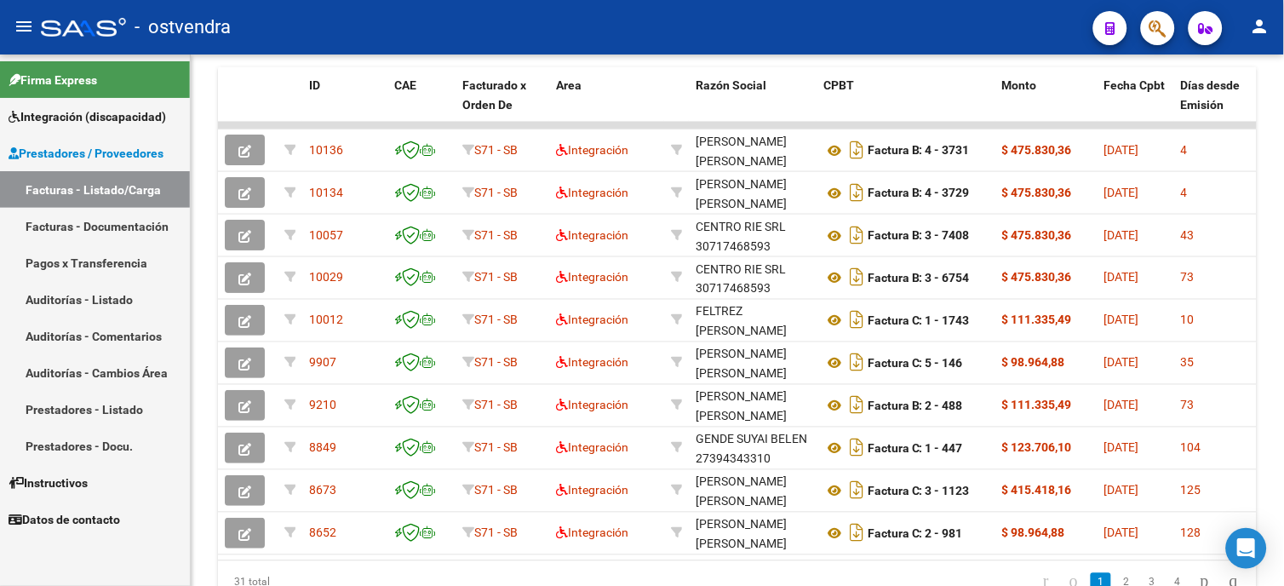
click at [732, 35] on div "- ostvendra" at bounding box center [560, 27] width 1039 height 37
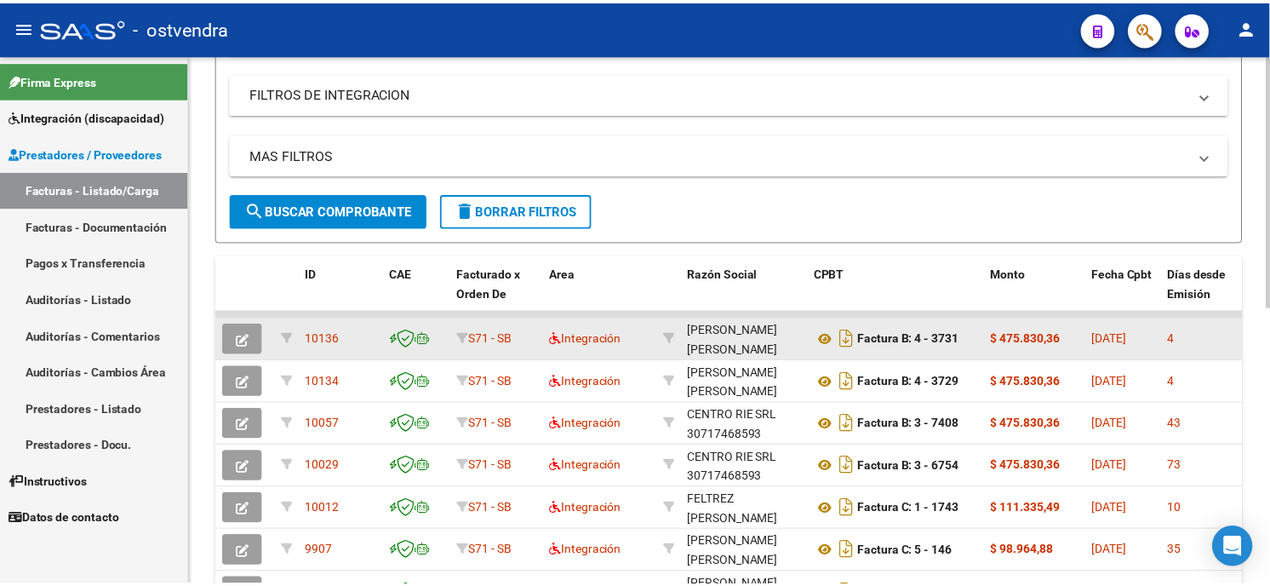
scroll to position [406, 0]
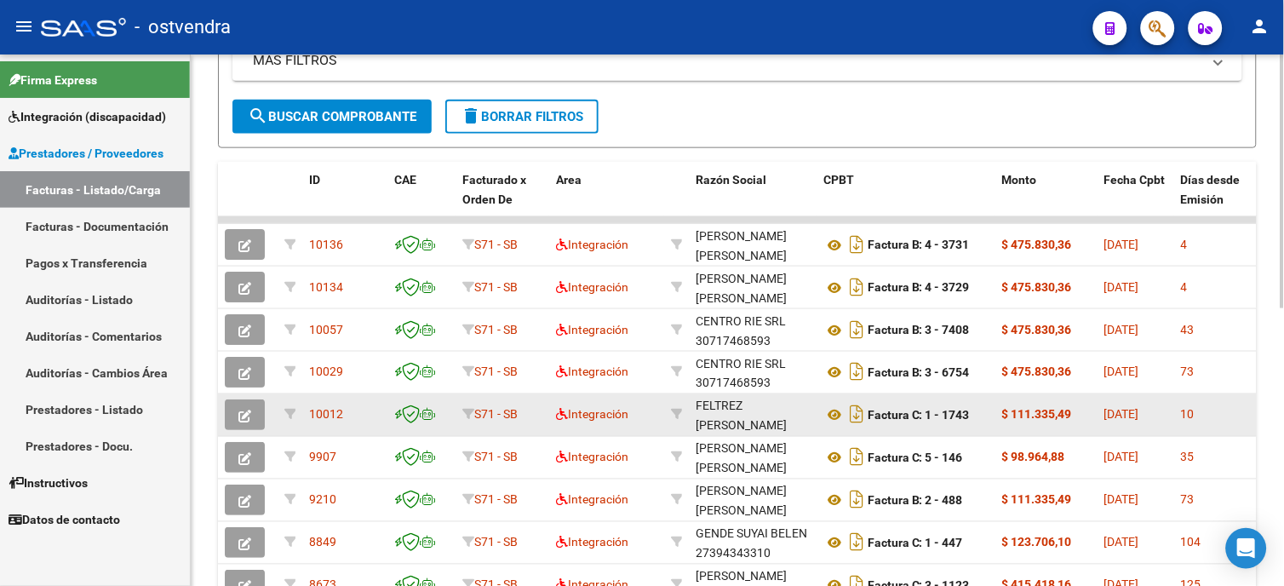
click at [244, 415] on icon "button" at bounding box center [244, 416] width 13 height 13
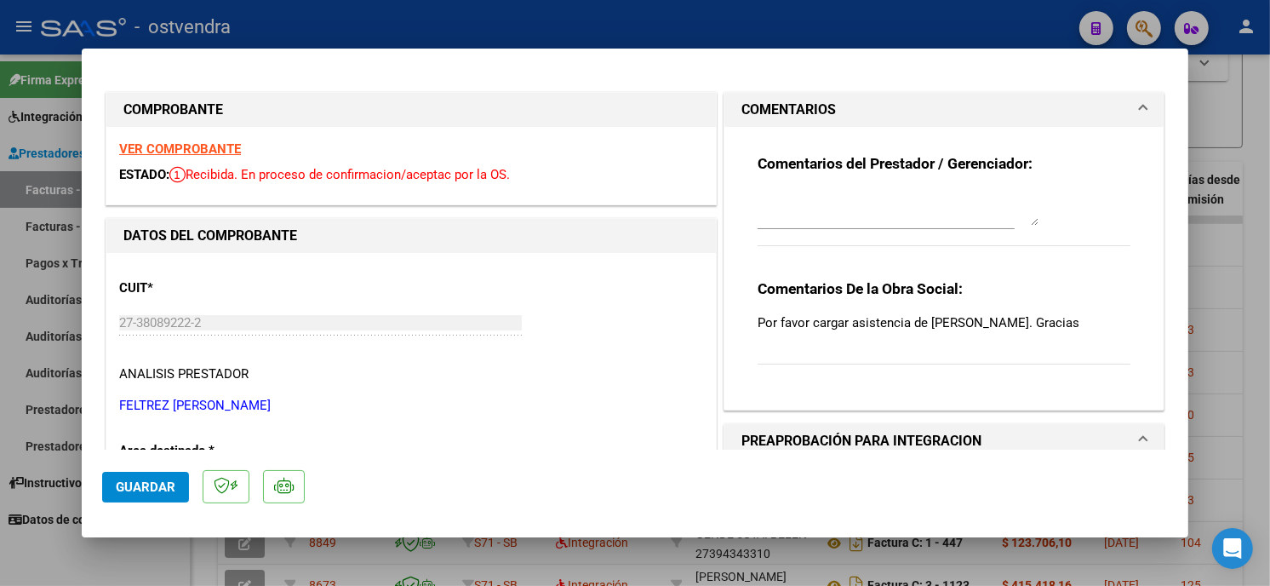
click at [855, 213] on textarea at bounding box center [898, 209] width 281 height 34
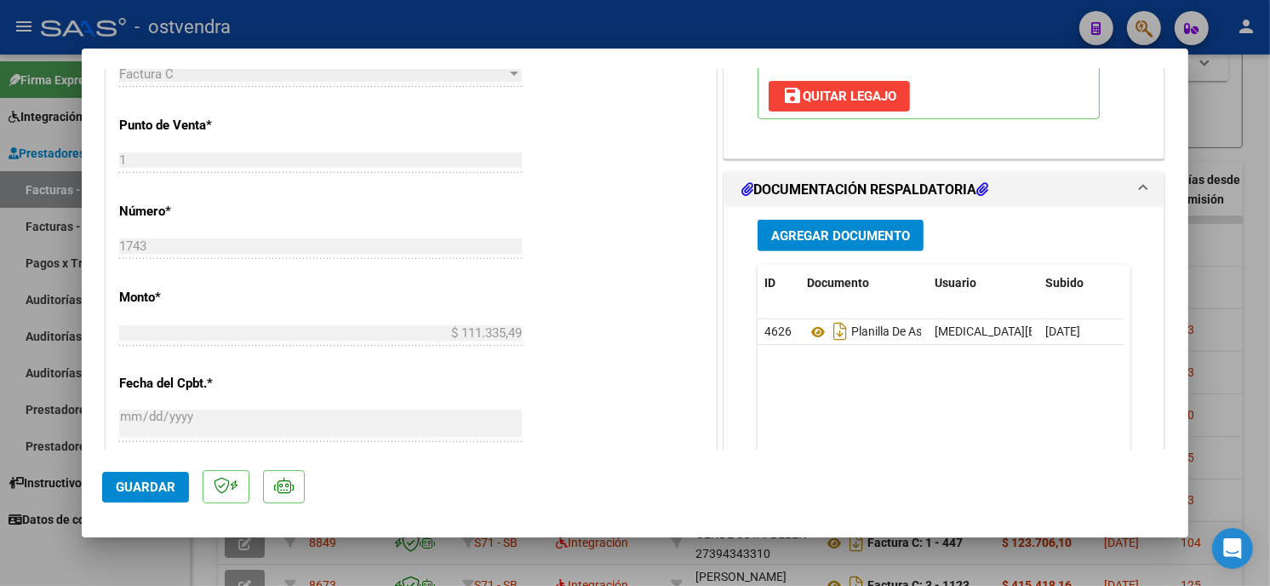
scroll to position [756, 0]
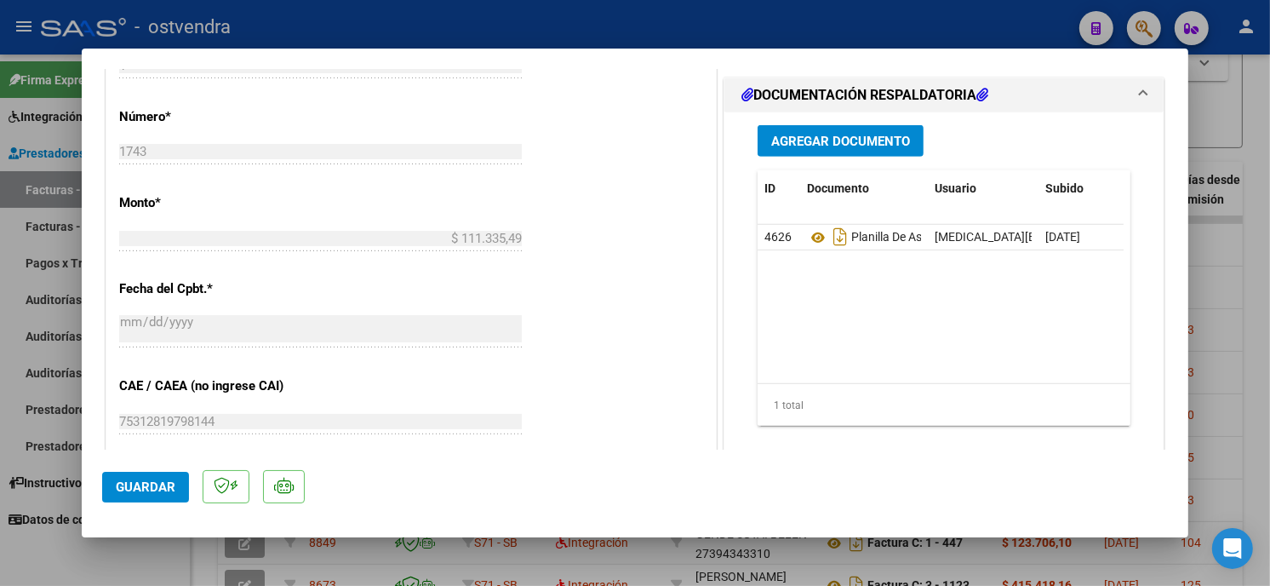
type textarea "13/08 Se carga pa"
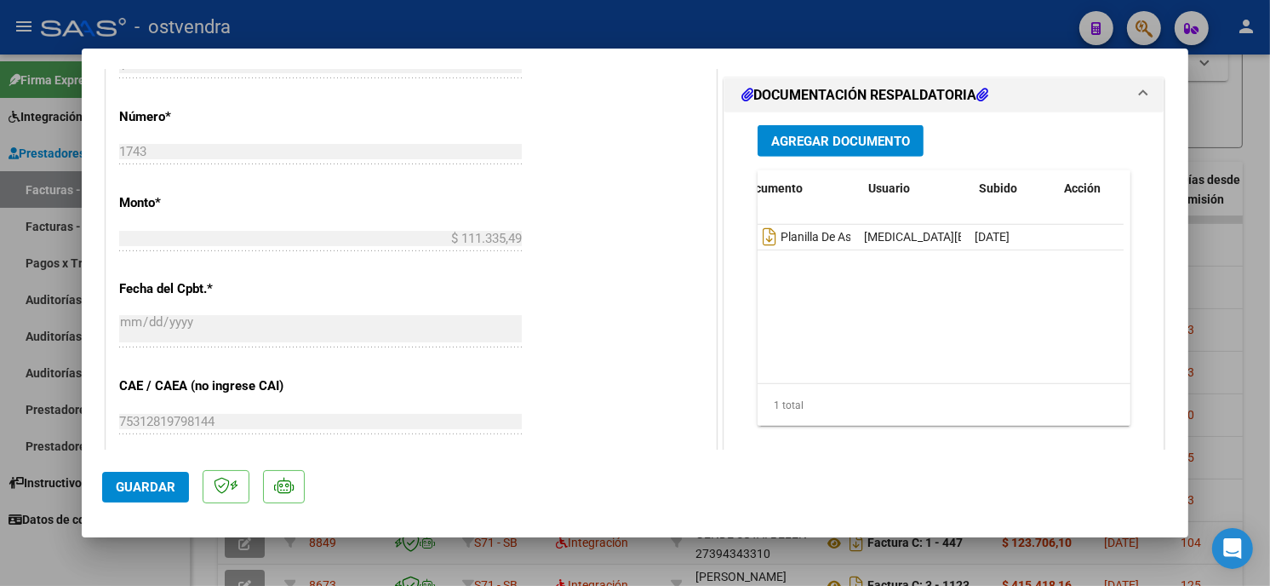
scroll to position [0, 0]
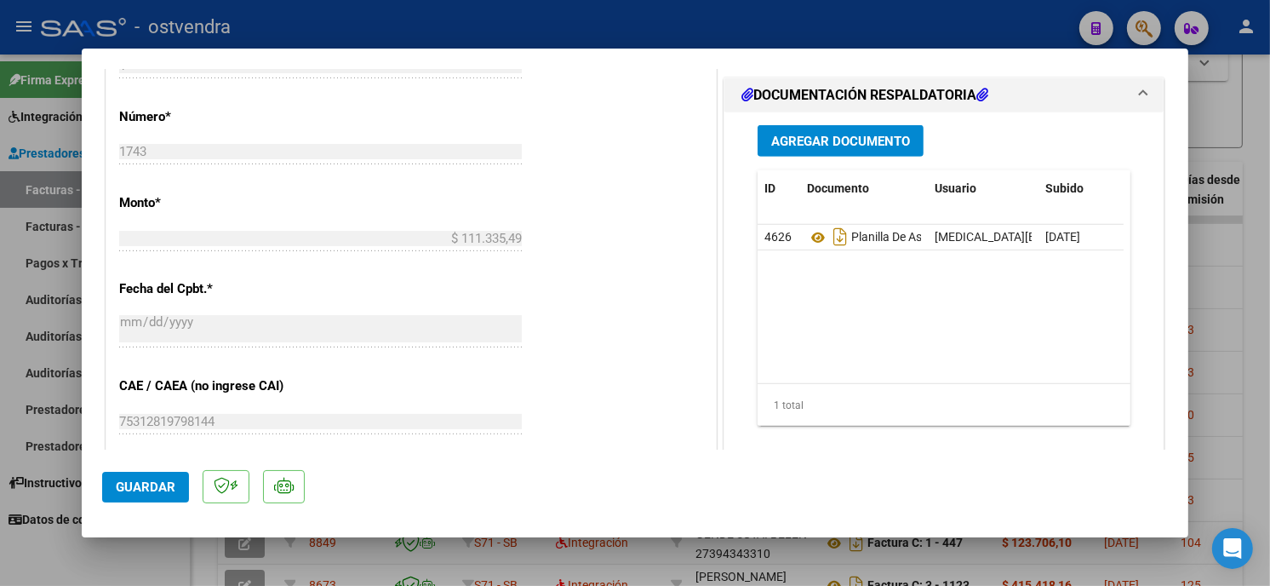
click at [809, 126] on button "Agregar Documento" at bounding box center [841, 141] width 166 height 32
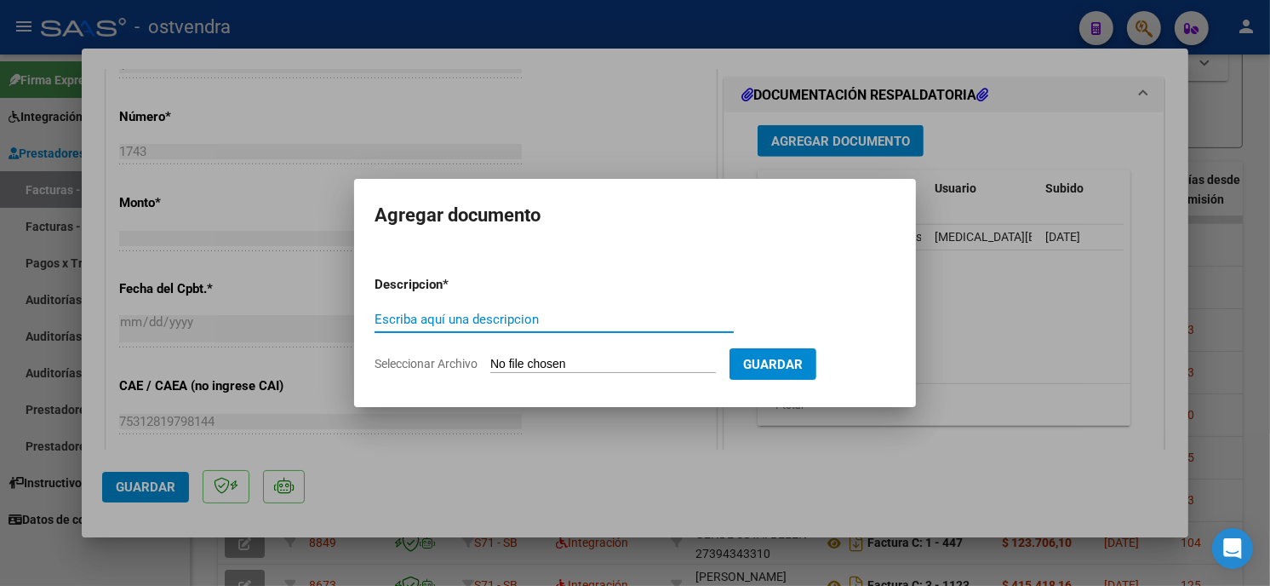
click at [597, 359] on input "Seleccionar Archivo" at bounding box center [603, 365] width 226 height 16
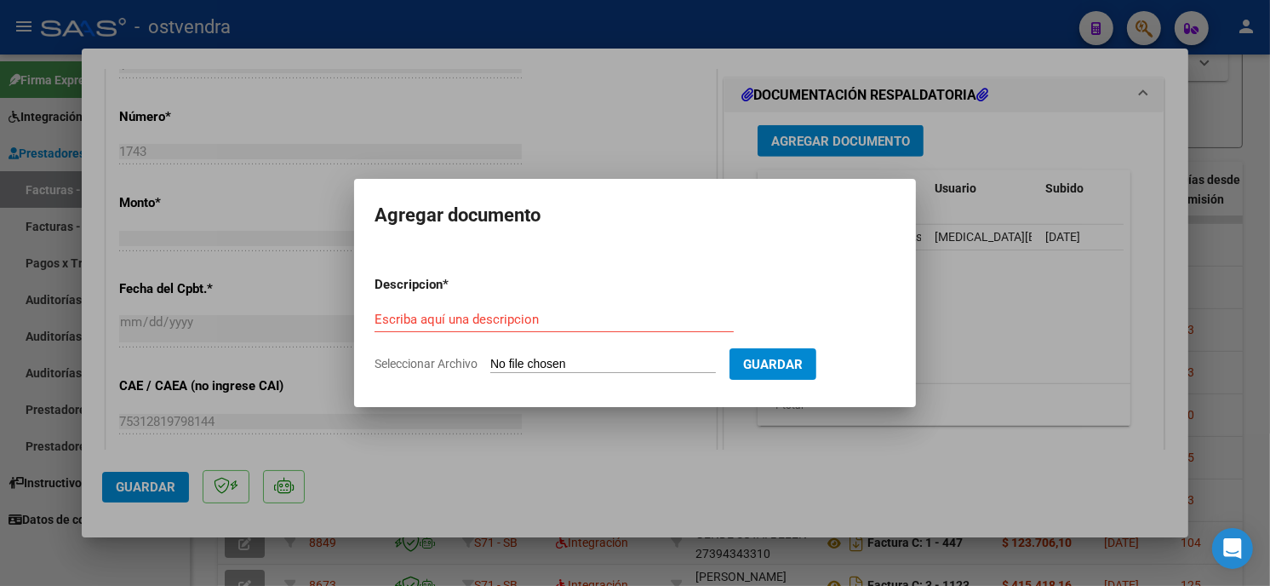
type input "C:\fakepath\ASISTENCIA C-1-1743(1).pdf"
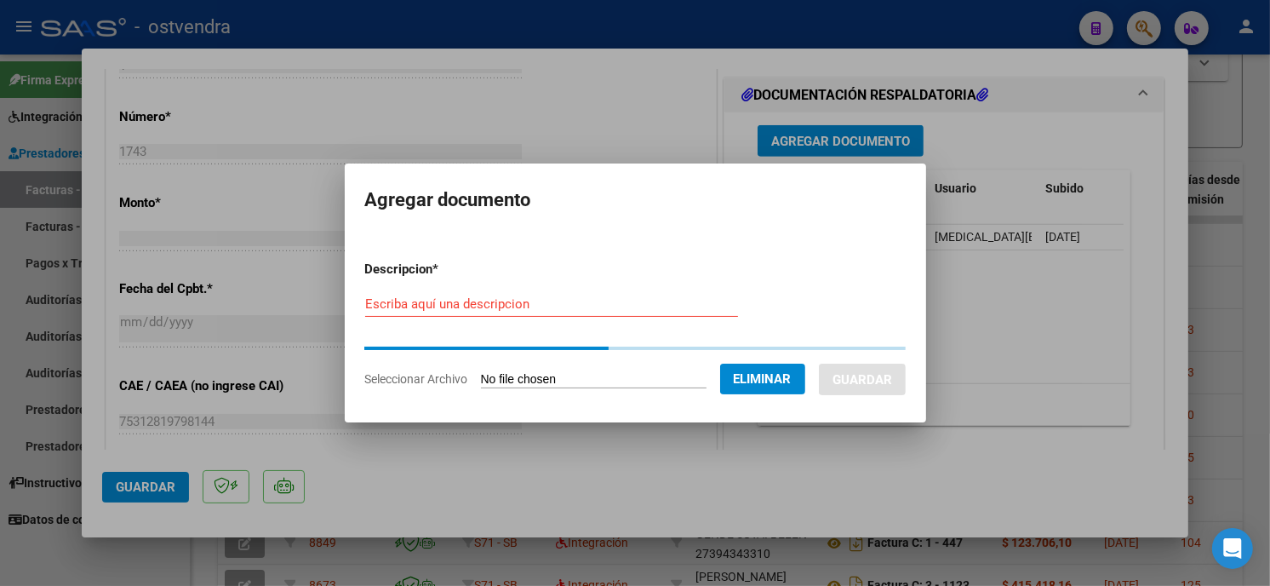
click at [576, 312] on div "Escriba aquí una descripcion" at bounding box center [551, 304] width 373 height 26
click at [575, 307] on input "Escriba aquí una descripcion" at bounding box center [551, 303] width 373 height 15
type input "PLANILLA DE ASISTENCIA"
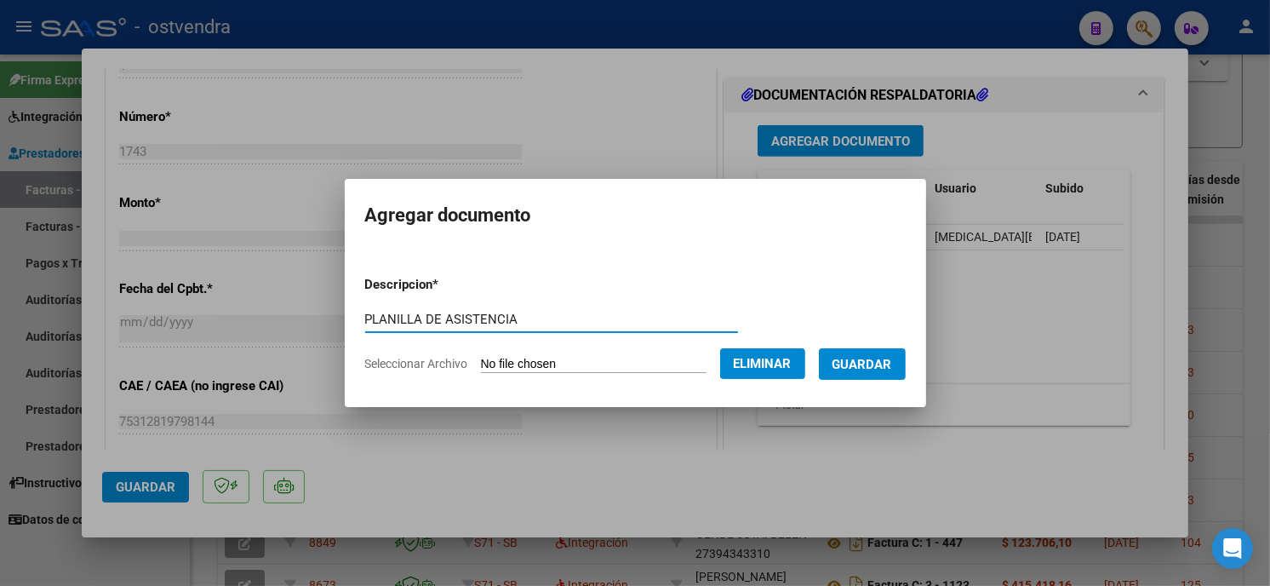
click at [846, 361] on span "Guardar" at bounding box center [863, 364] width 60 height 15
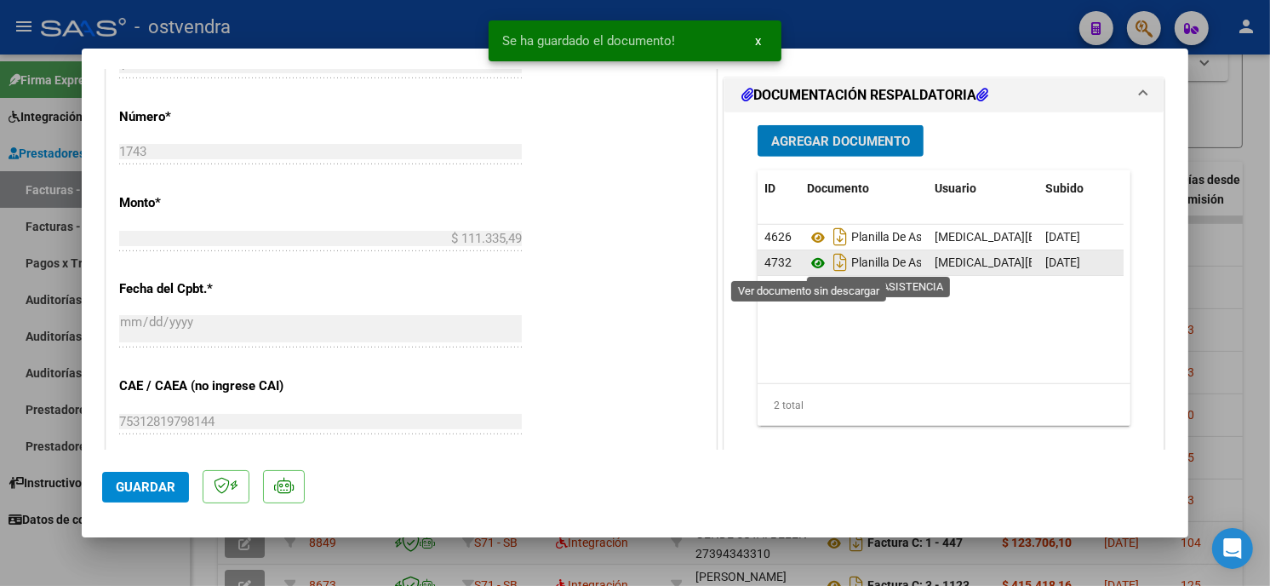
click at [809, 261] on icon at bounding box center [818, 263] width 22 height 20
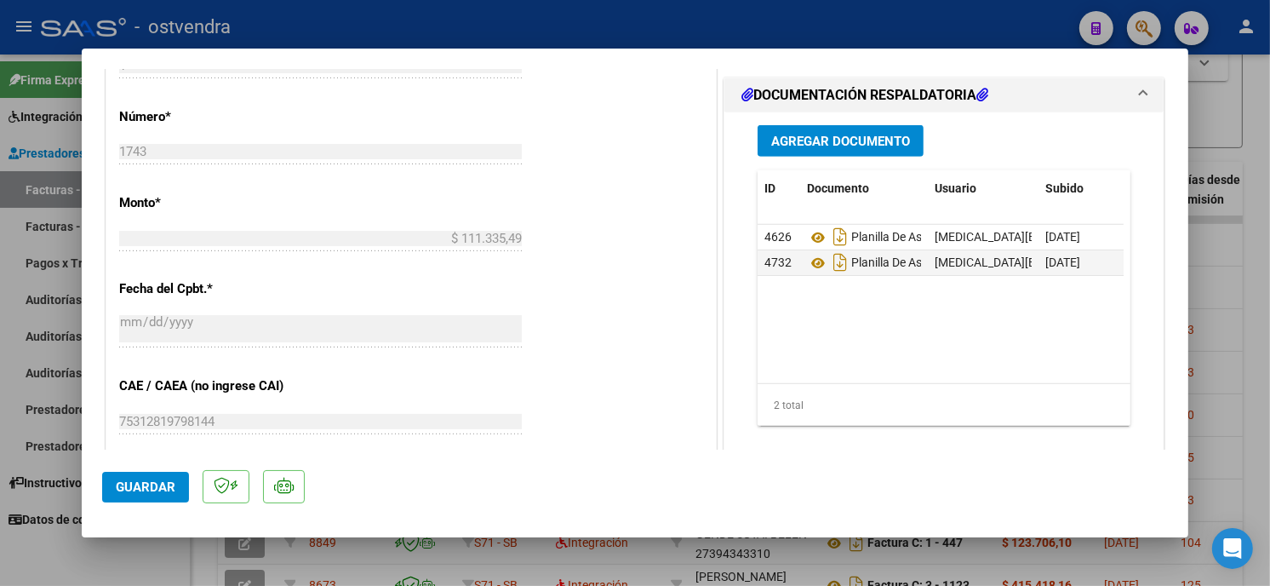
click at [139, 496] on button "Guardar" at bounding box center [145, 487] width 87 height 31
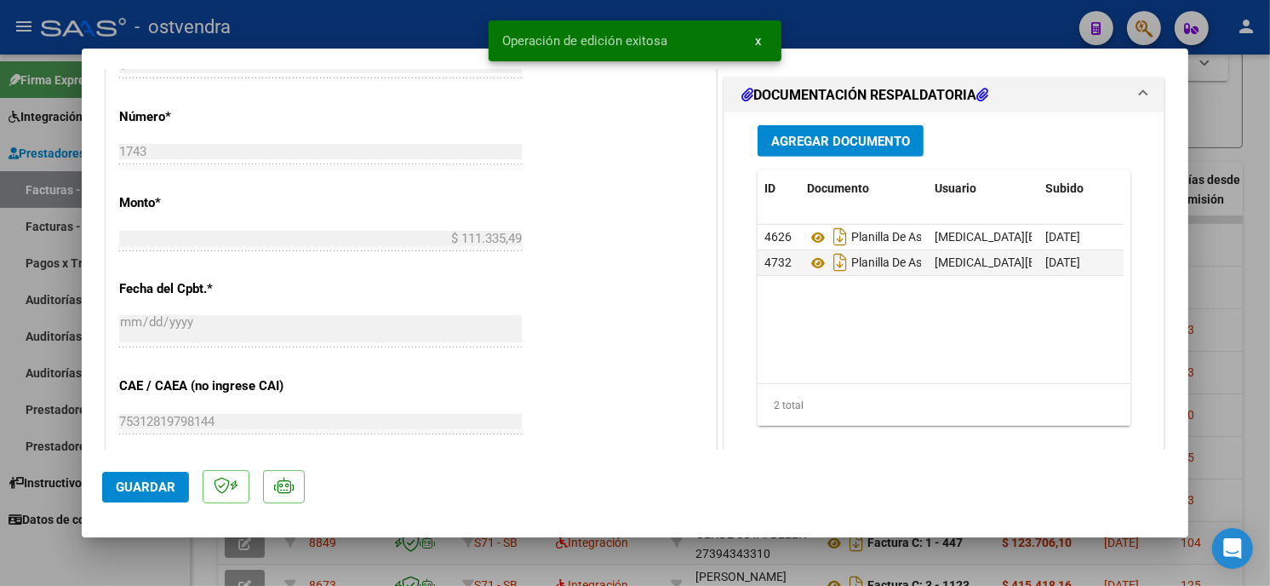
click at [358, 26] on div at bounding box center [635, 293] width 1270 height 586
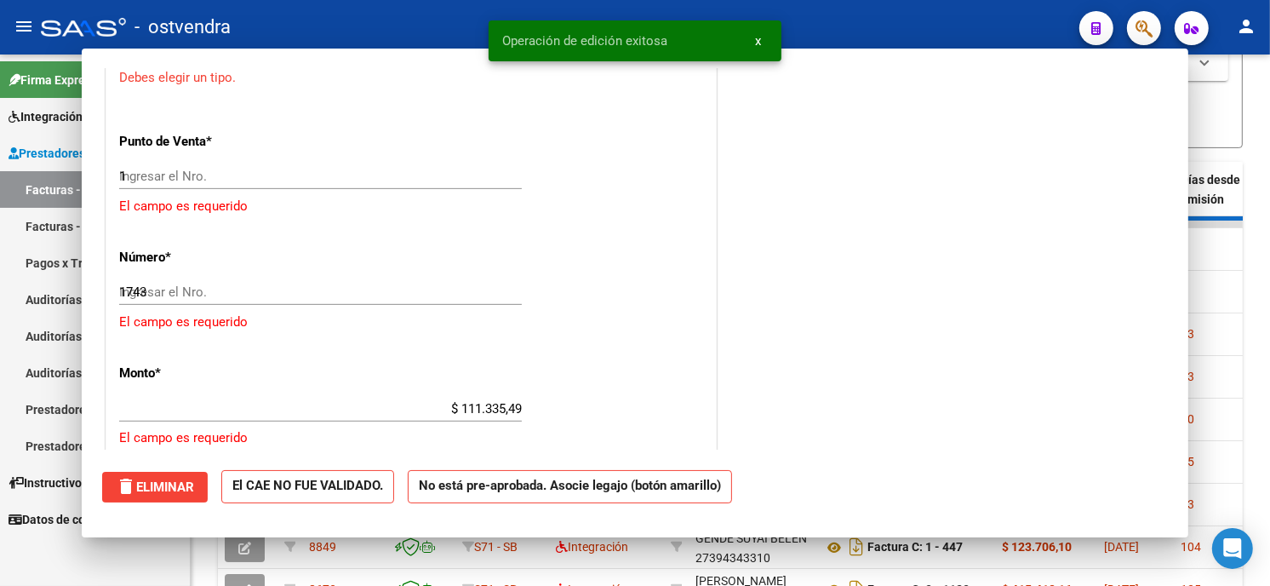
type input "$ 0,00"
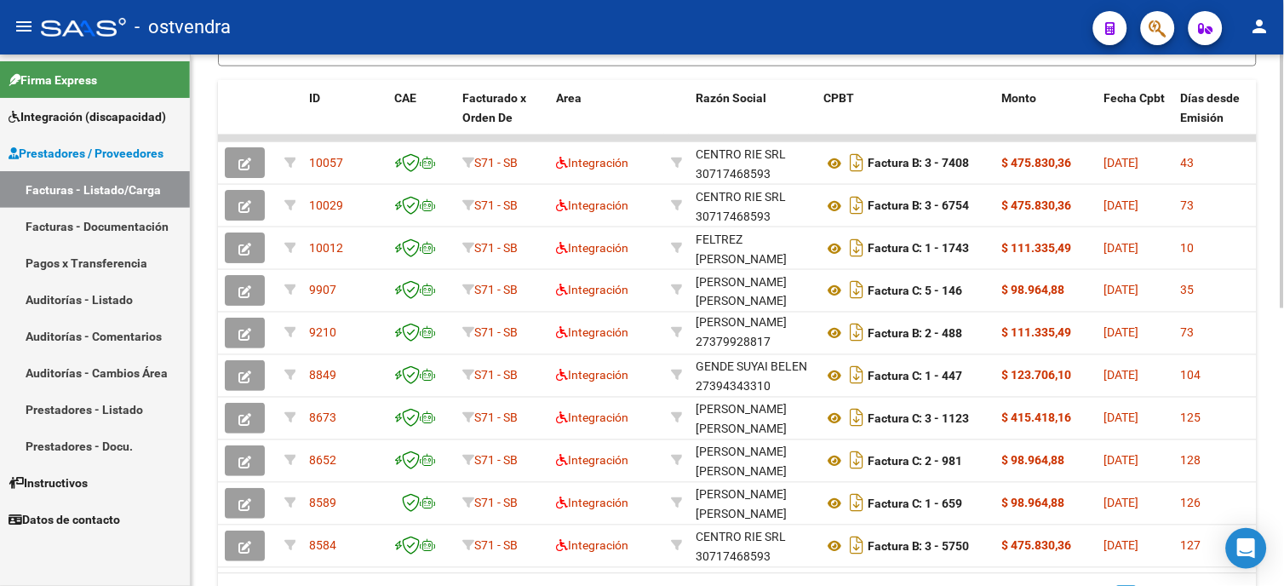
scroll to position [491, 0]
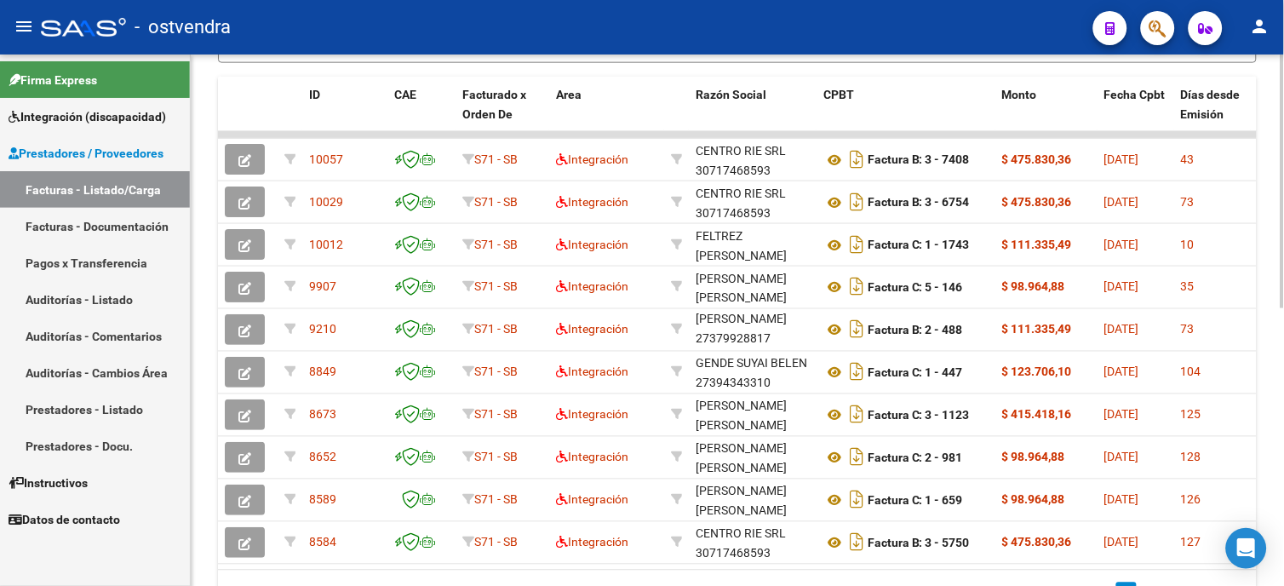
click at [1283, 397] on html "menu - ostvendra person Firma Express Integración (discapacidad) Certificado Di…" at bounding box center [642, 293] width 1284 height 586
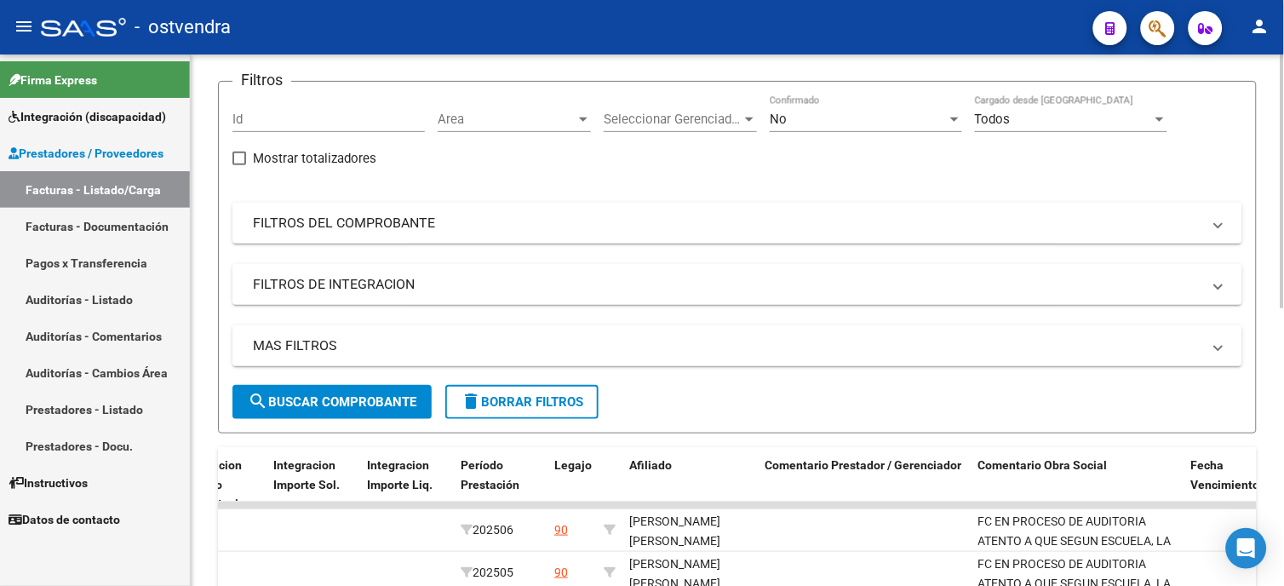
scroll to position [112, 0]
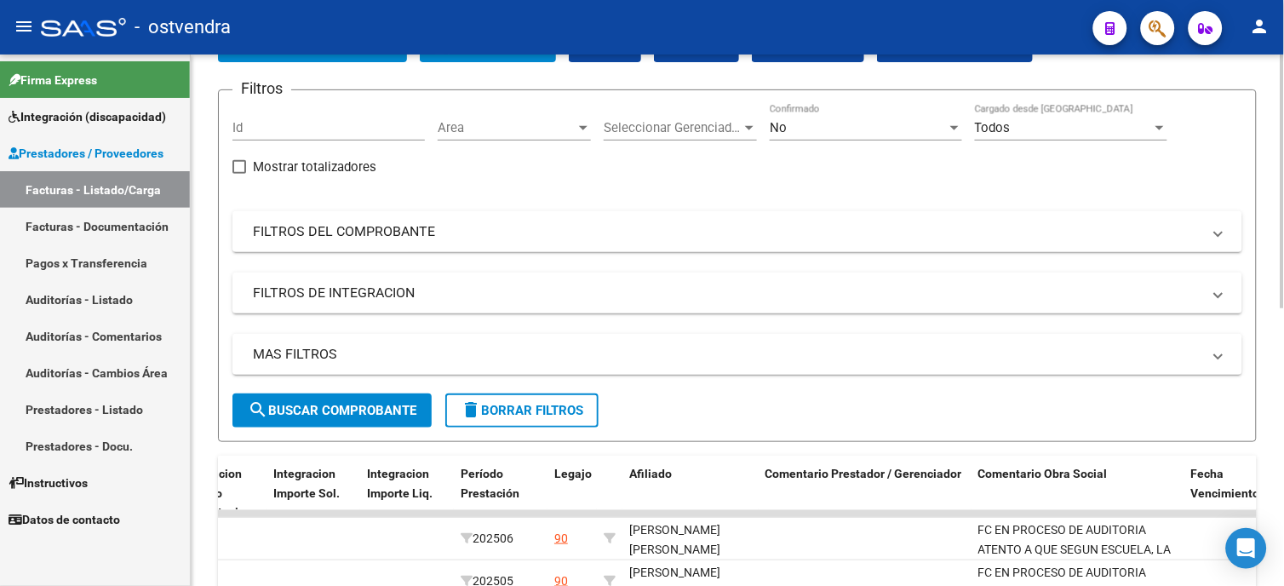
click at [405, 418] on button "search Buscar Comprobante" at bounding box center [331, 410] width 199 height 34
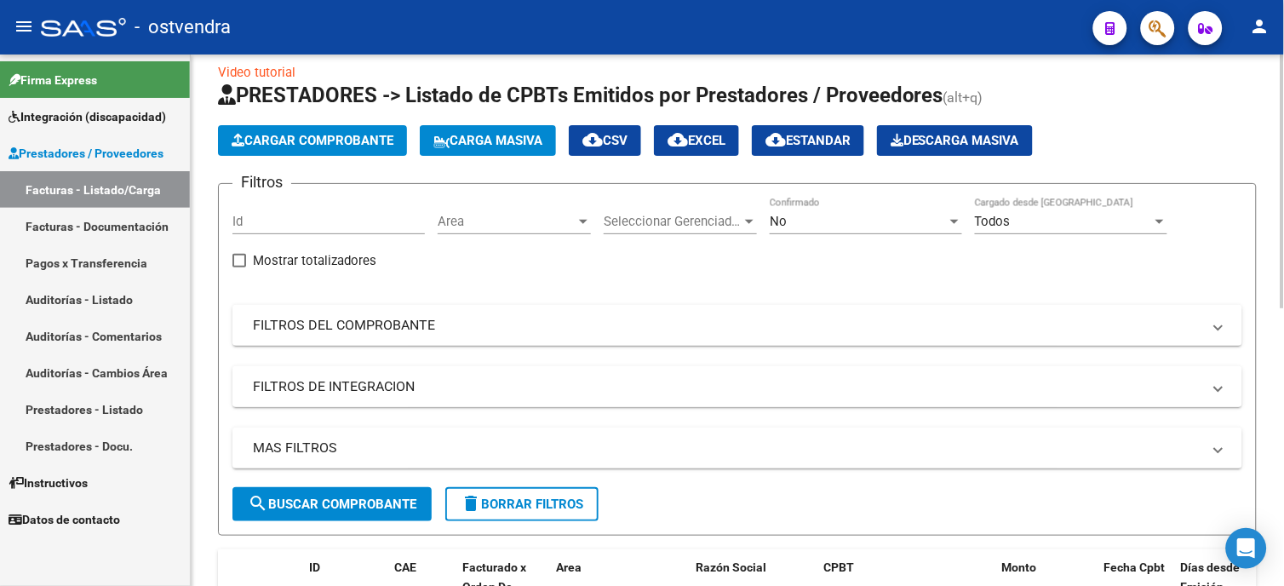
scroll to position [18, 0]
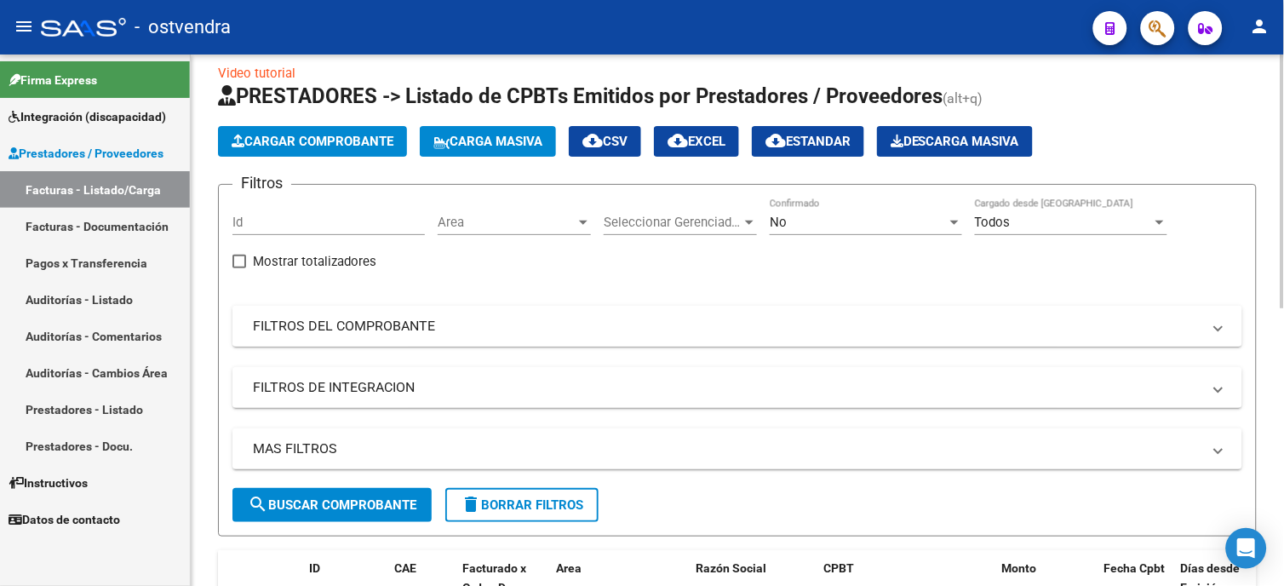
click at [367, 328] on mat-panel-title "FILTROS DEL COMPROBANTE" at bounding box center [727, 326] width 949 height 19
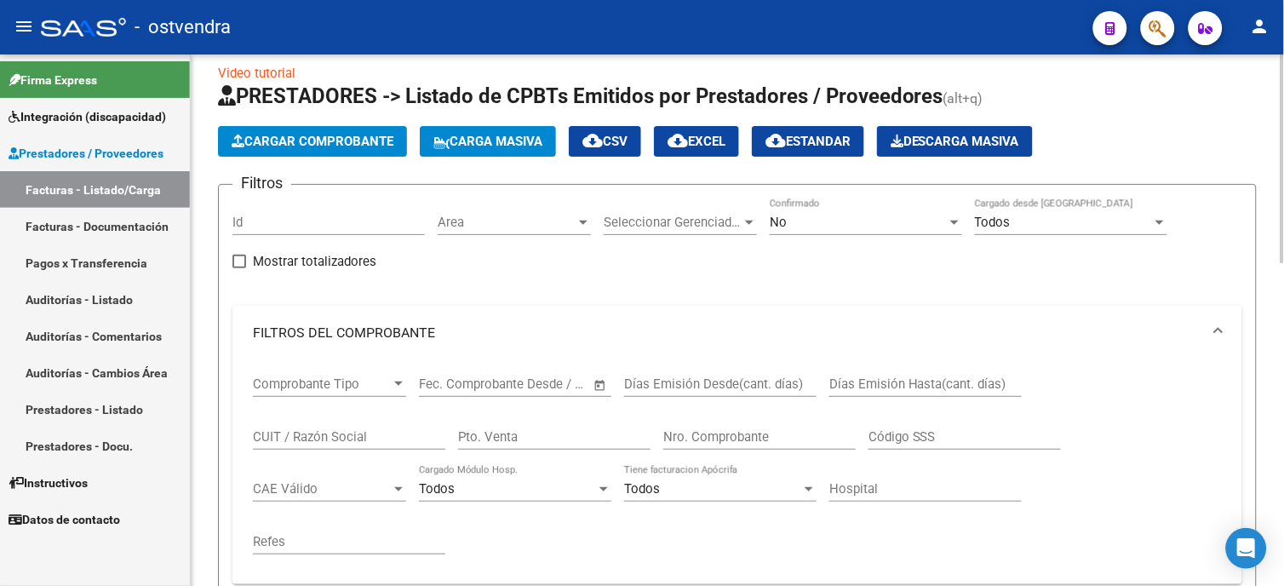
click at [897, 218] on div "No" at bounding box center [858, 222] width 177 height 15
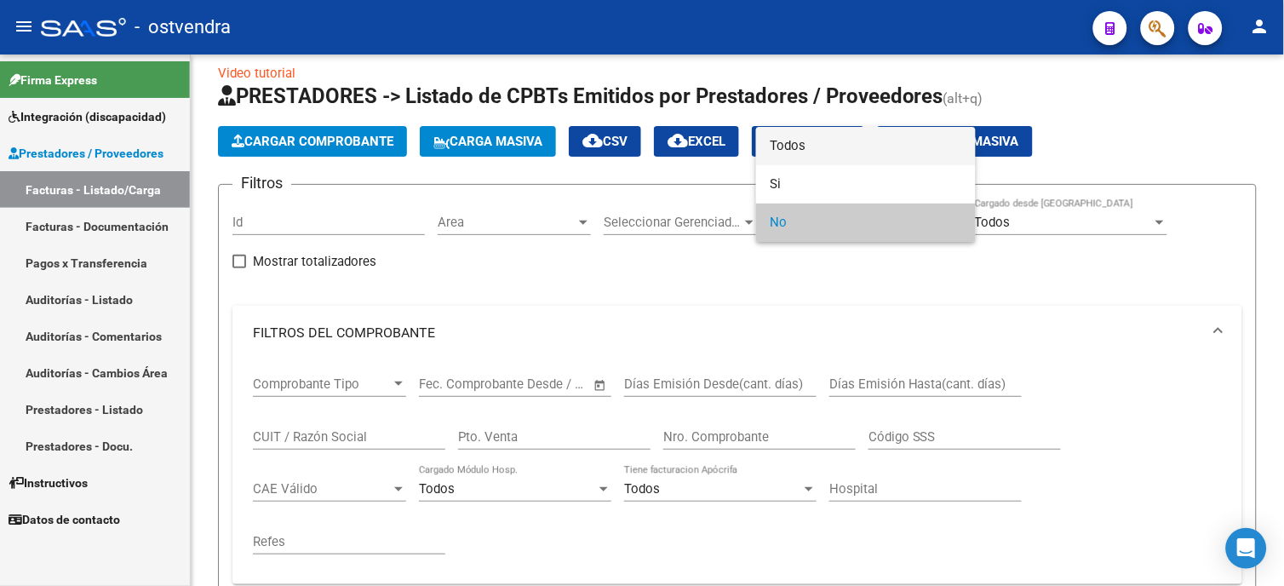
click at [874, 146] on span "Todos" at bounding box center [866, 146] width 192 height 38
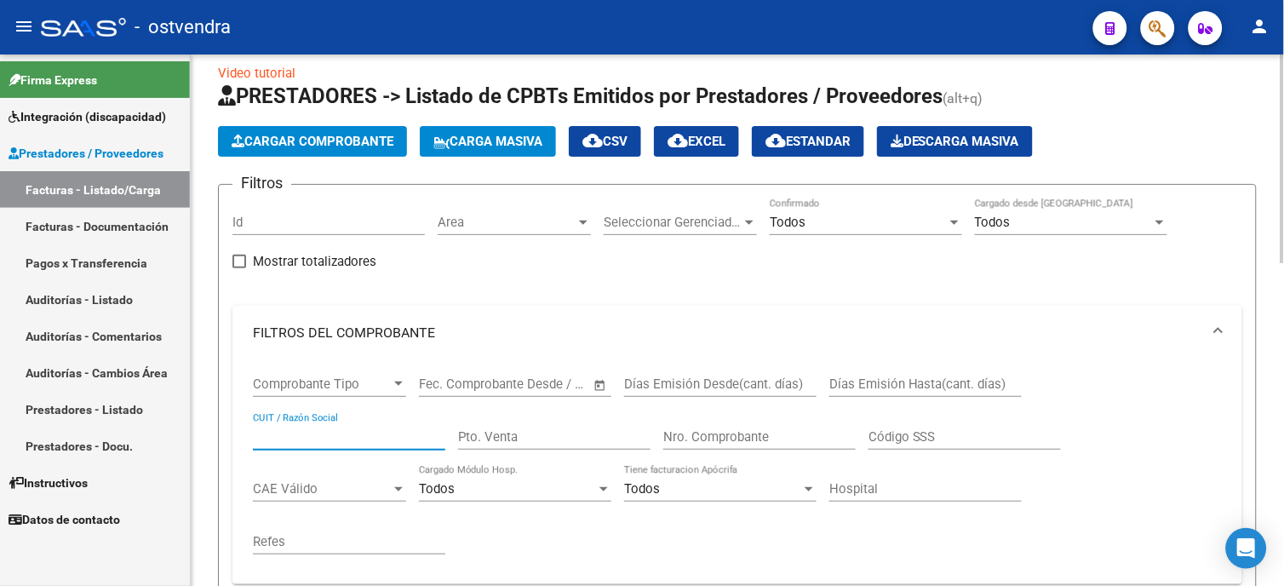
click at [344, 429] on input "CUIT / Razón Social" at bounding box center [349, 436] width 192 height 15
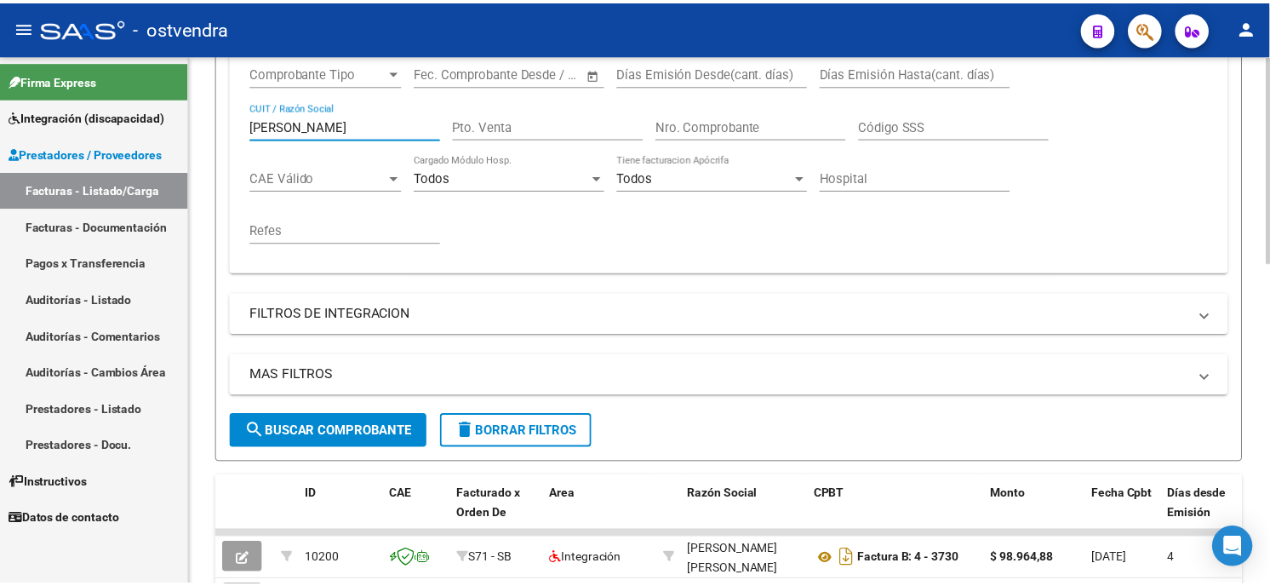
scroll to position [490, 0]
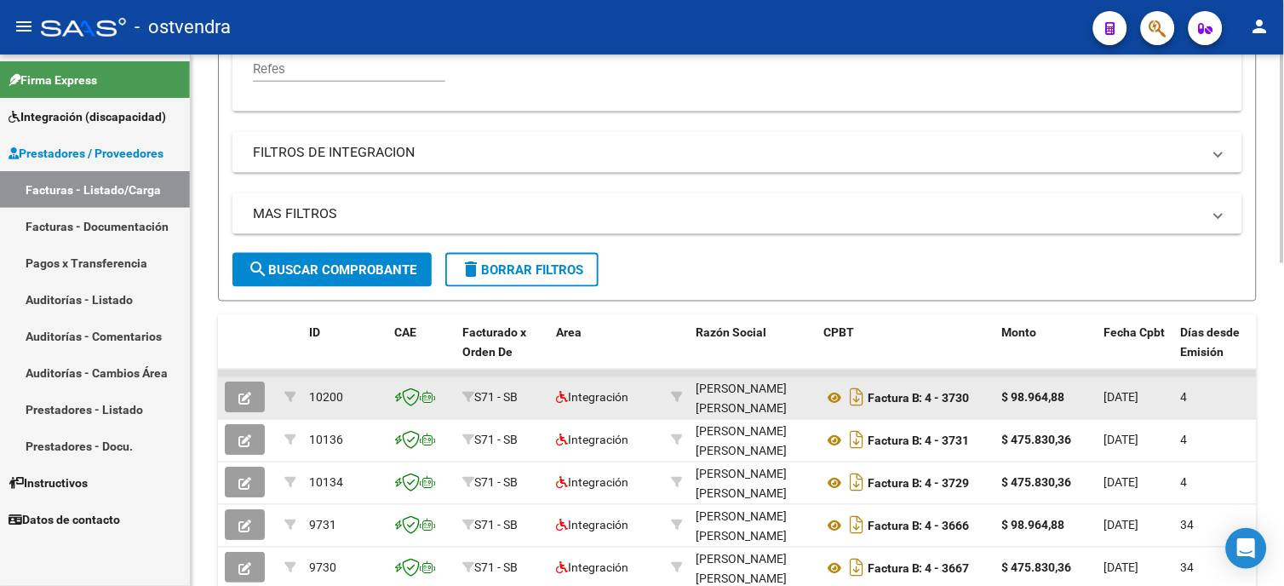
type input "[PERSON_NAME]"
click at [244, 404] on icon "button" at bounding box center [244, 399] width 13 height 13
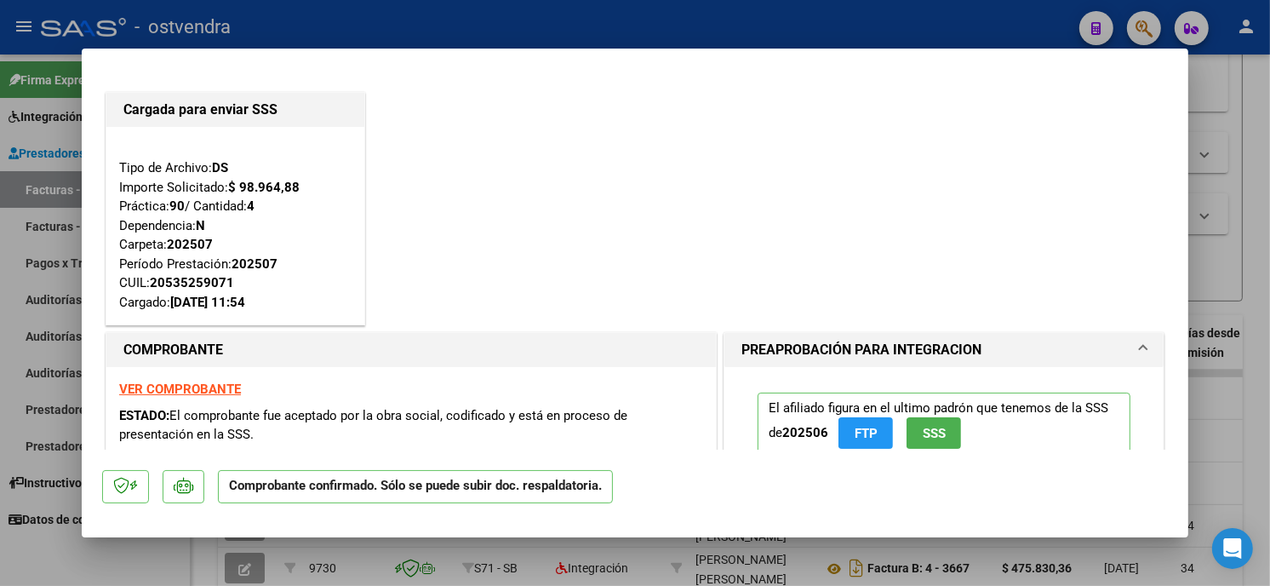
click at [521, 34] on div at bounding box center [635, 293] width 1270 height 586
type input "$ 0,00"
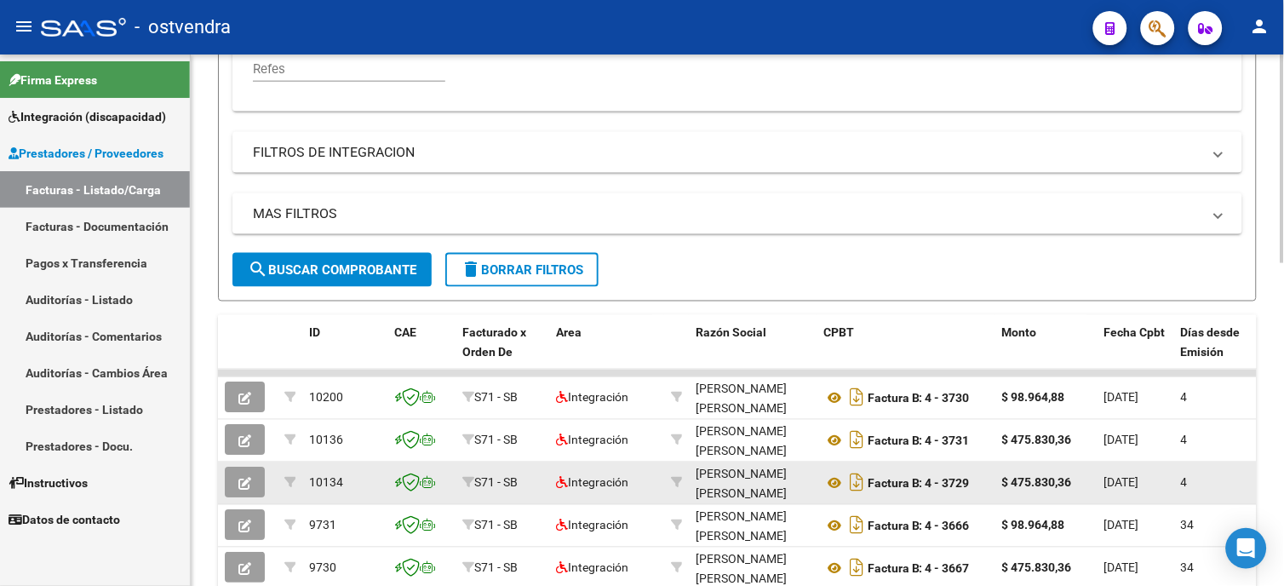
click at [251, 488] on button "button" at bounding box center [245, 482] width 40 height 31
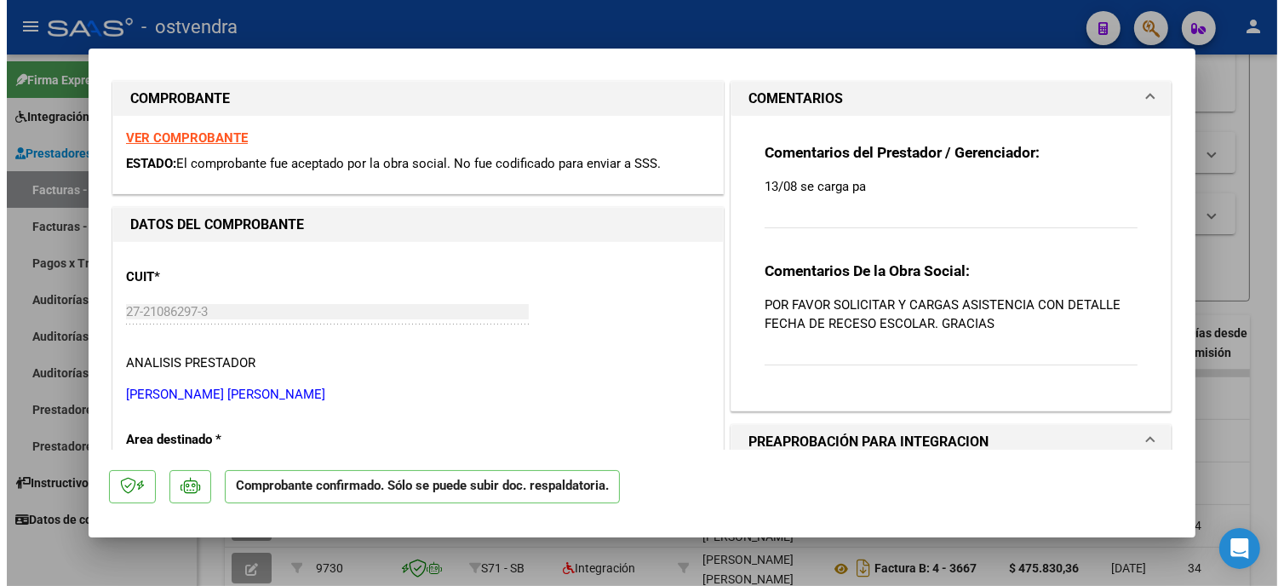
scroll to position [0, 0]
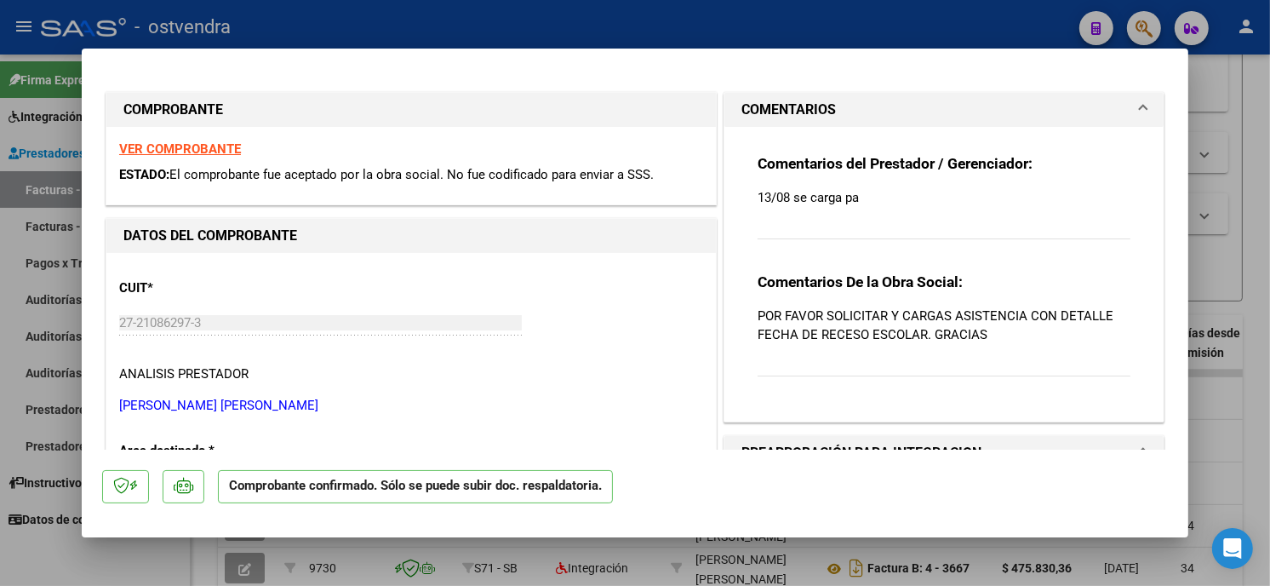
click at [918, 20] on div at bounding box center [635, 293] width 1270 height 586
type input "$ 0,00"
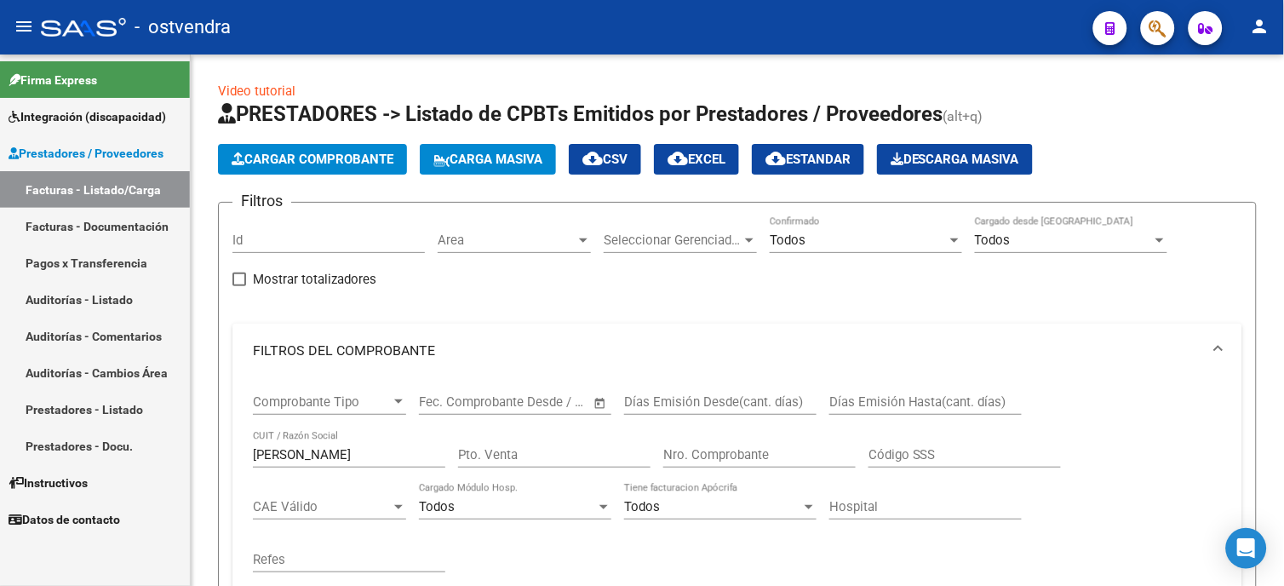
click at [108, 115] on span "Integración (discapacidad)" at bounding box center [88, 116] width 158 height 19
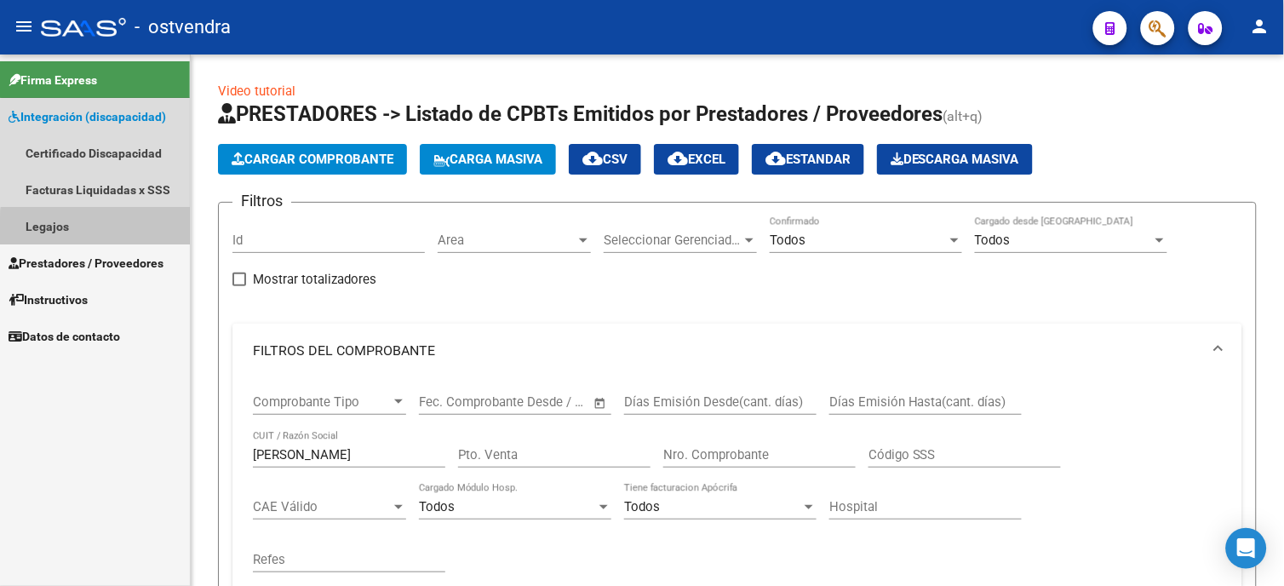
click at [131, 231] on link "Legajos" at bounding box center [95, 226] width 190 height 37
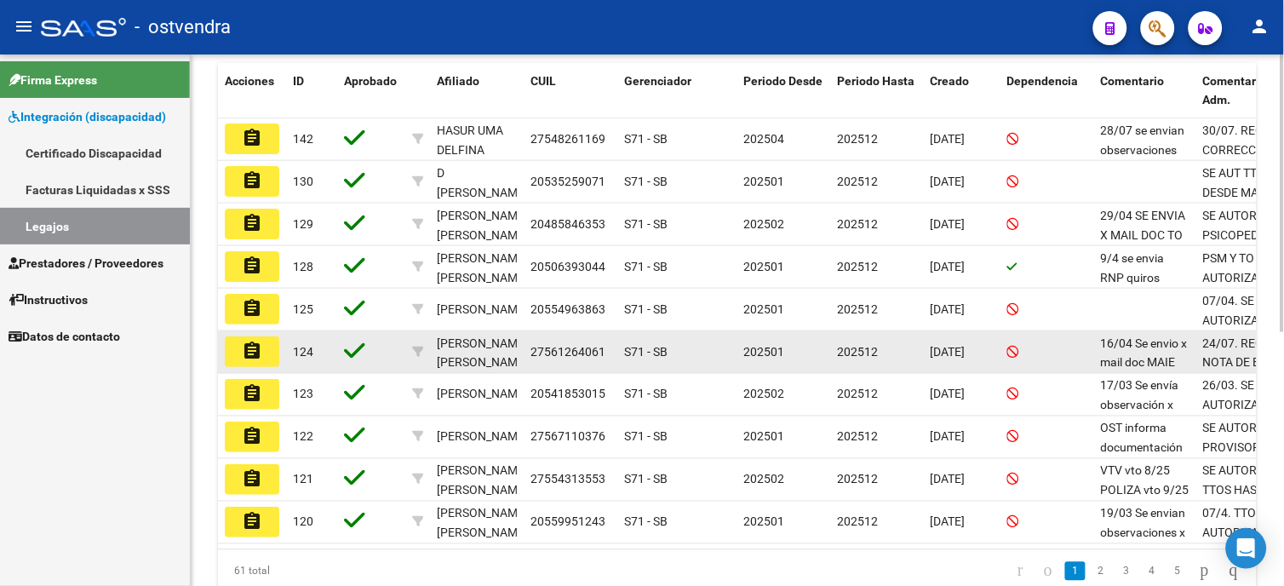
scroll to position [423, 0]
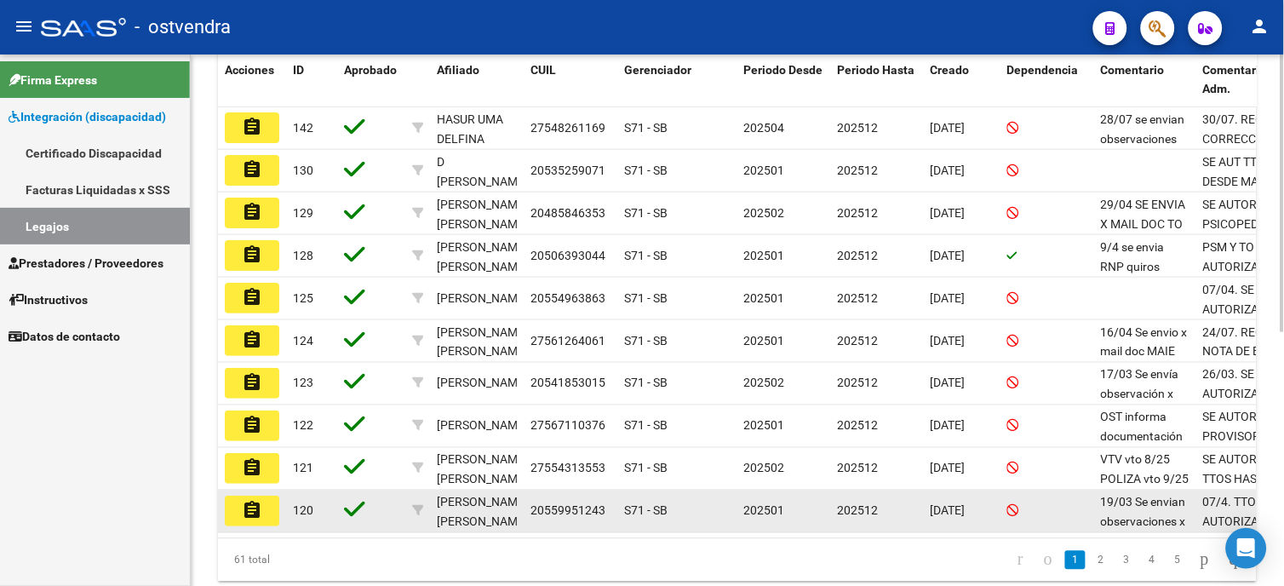
click at [261, 513] on mat-icon "assignment" at bounding box center [252, 510] width 20 height 20
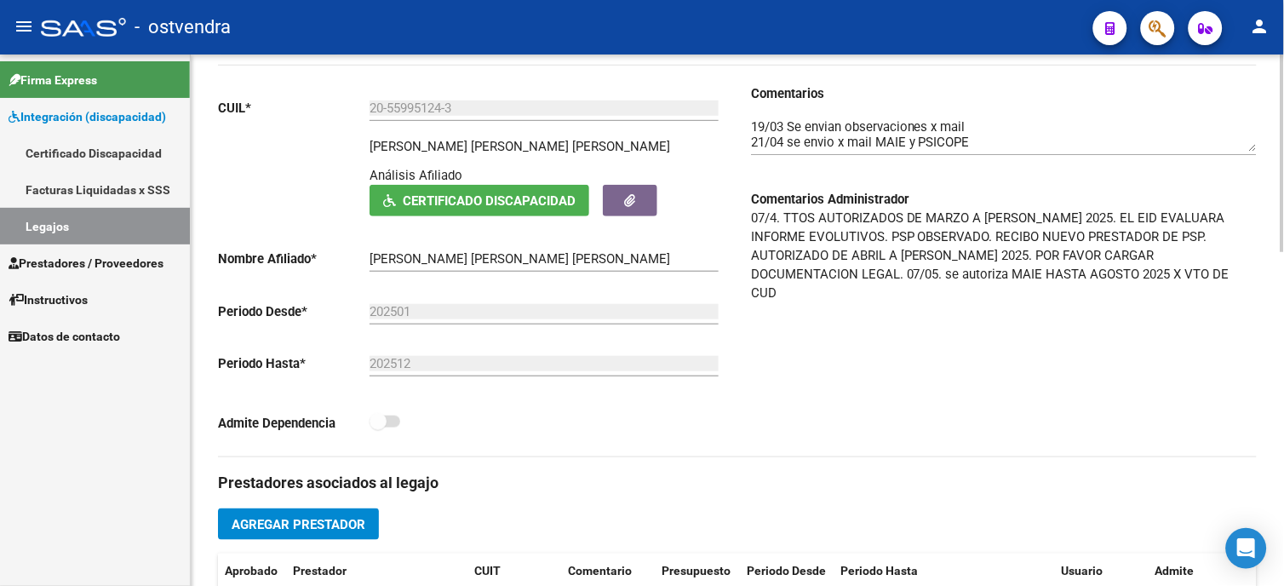
scroll to position [147, 0]
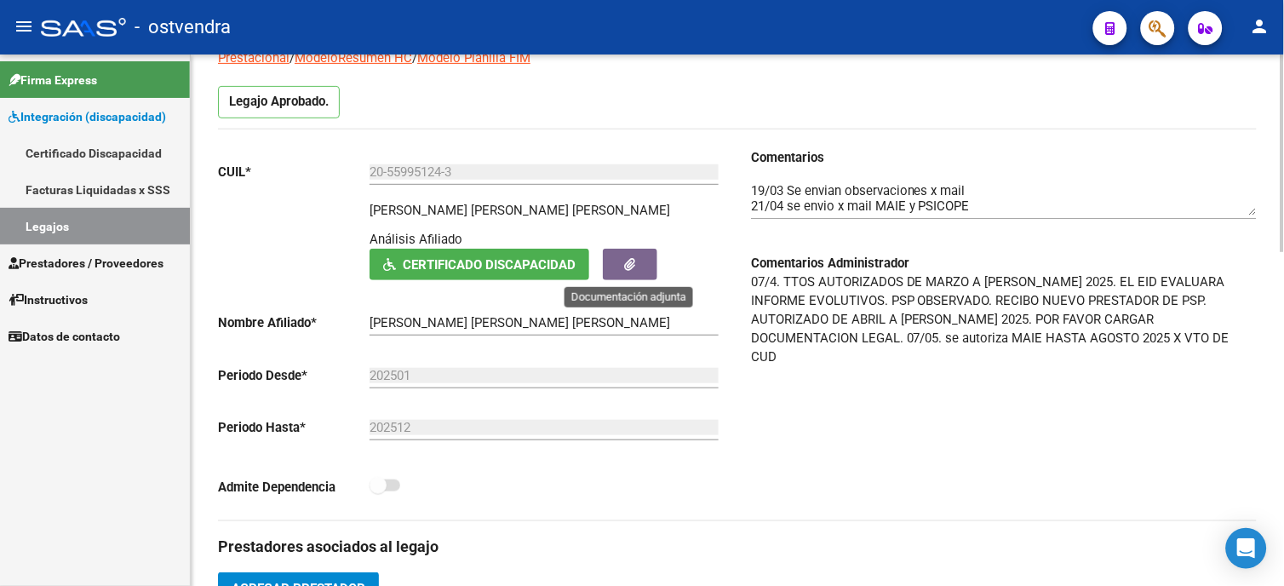
click at [639, 271] on button "button" at bounding box center [630, 265] width 54 height 32
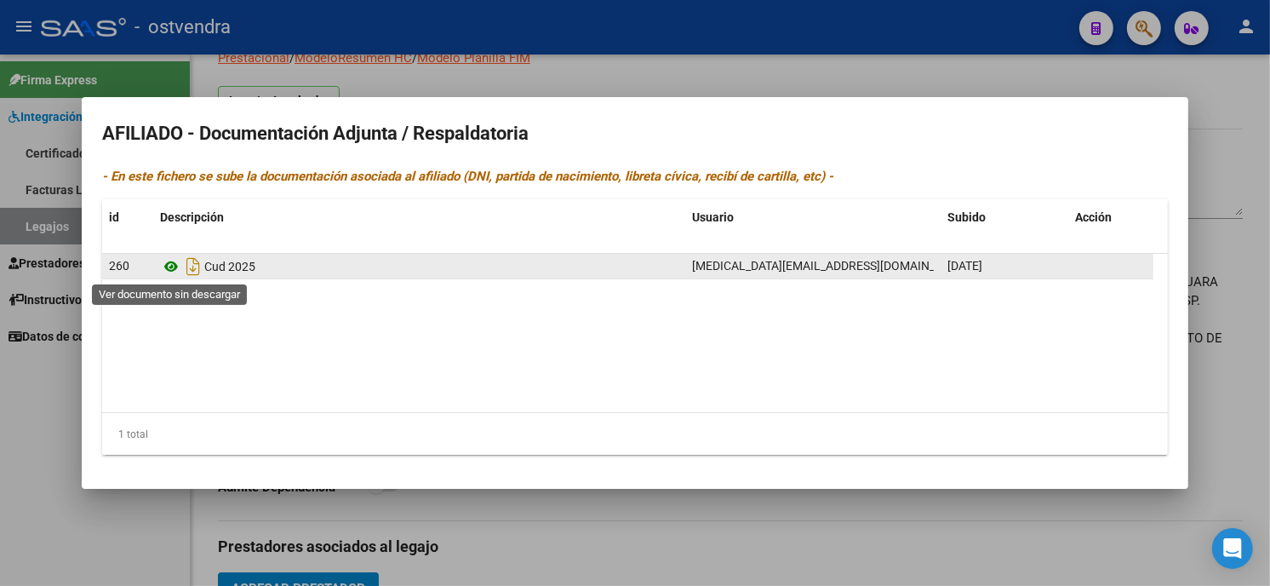
click at [174, 268] on icon at bounding box center [171, 266] width 22 height 20
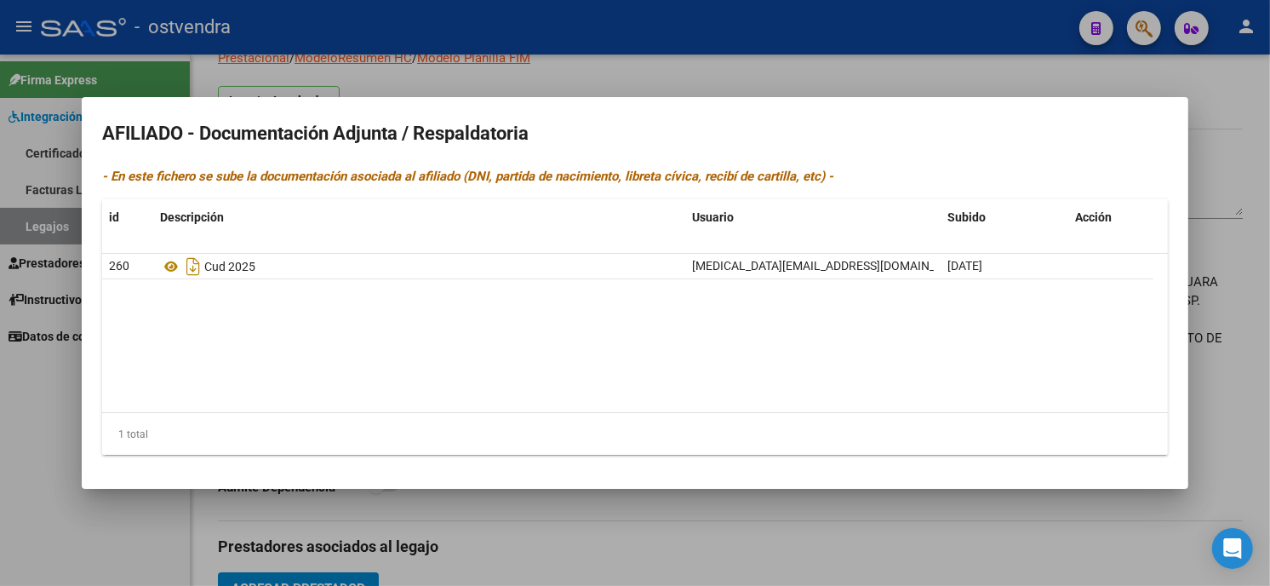
click at [772, 83] on div at bounding box center [635, 293] width 1270 height 586
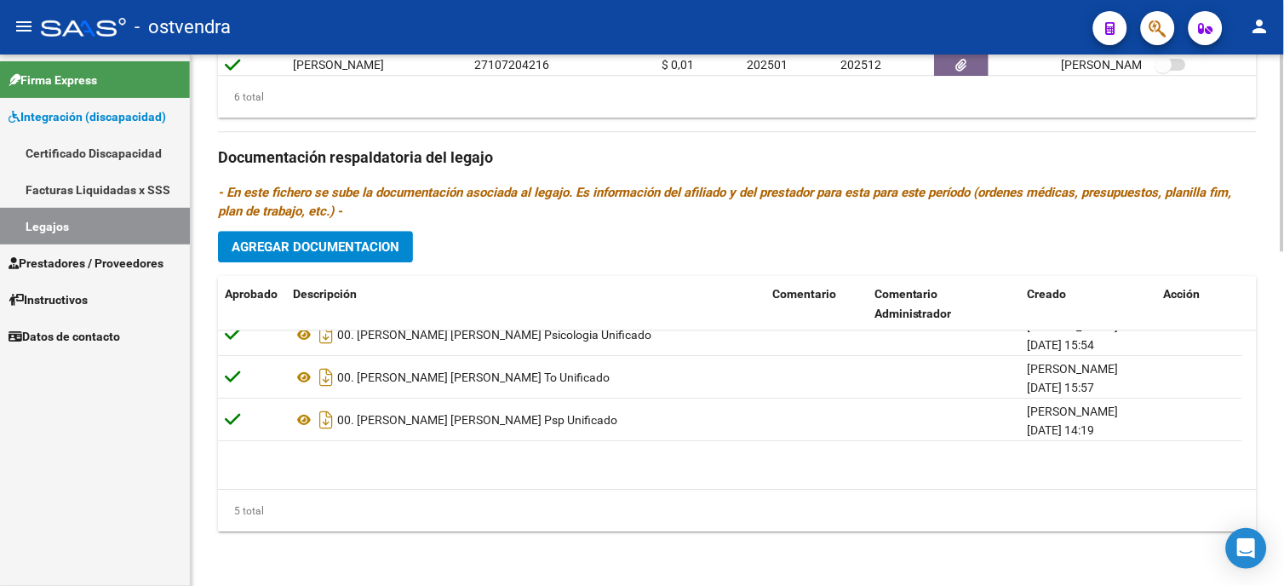
scroll to position [0, 0]
